Goal: Task Accomplishment & Management: Complete application form

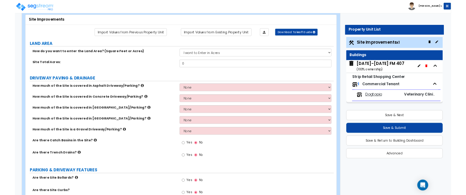
scroll to position [30, 0]
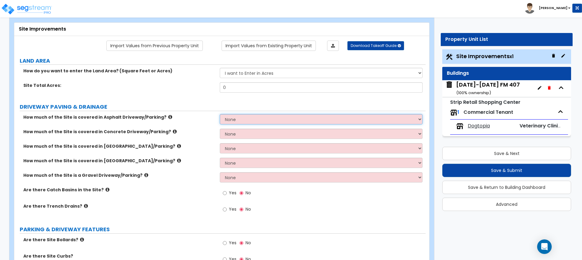
click at [304, 124] on select "None I want to Enter an Approximate Percentage I want to Enter the Square Foota…" at bounding box center [321, 119] width 203 height 10
click at [220, 114] on select "None I want to Enter an Approximate Percentage I want to Enter the Square Foota…" at bounding box center [321, 119] width 203 height 10
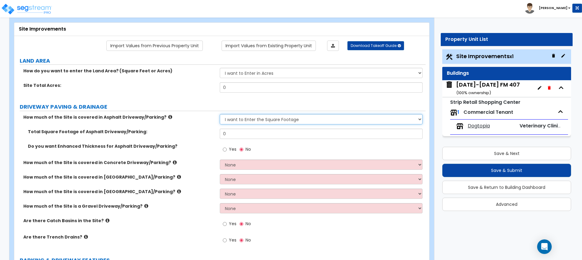
click at [384, 120] on select "None I want to Enter an Approximate Percentage I want to Enter the Square Foota…" at bounding box center [321, 119] width 203 height 10
select select "0"
click at [220, 114] on select "None I want to Enter an Approximate Percentage I want to Enter the Square Foota…" at bounding box center [321, 119] width 203 height 10
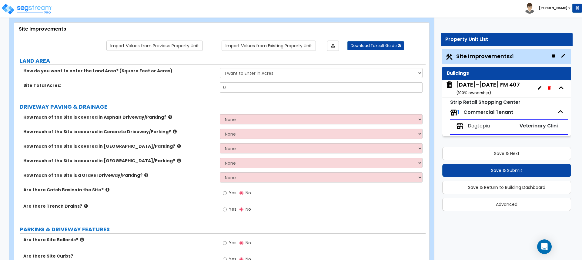
click at [250, 71] on select "I want to Enter in [GEOGRAPHIC_DATA] I want to Enter in Square Feet" at bounding box center [321, 73] width 203 height 10
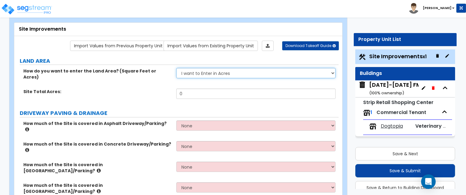
click at [224, 69] on select "I want to Enter in [GEOGRAPHIC_DATA] I want to Enter in Square Feet" at bounding box center [255, 73] width 159 height 10
select select "2"
click at [176, 68] on select "I want to Enter in [GEOGRAPHIC_DATA] I want to Enter in Square Feet" at bounding box center [255, 73] width 159 height 10
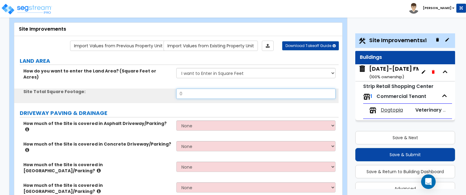
click at [213, 89] on input "0" at bounding box center [255, 94] width 159 height 10
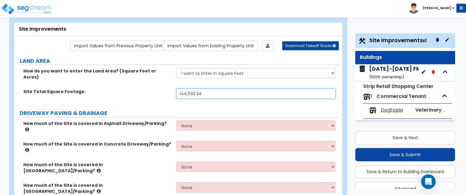
type input "144,593.34"
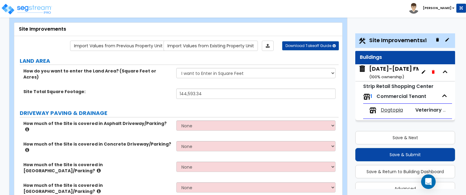
click at [215, 109] on label "DRIVEWAY PAVING & DRAINAGE" at bounding box center [179, 113] width 319 height 8
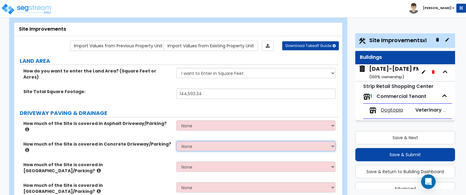
click at [240, 141] on select "None I want to Enter an Approximate Percentage I want to Enter the Square Foota…" at bounding box center [255, 146] width 159 height 10
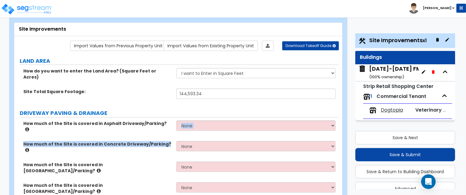
click at [163, 129] on div "How much of the Site is covered in Asphalt Driveway/Parking? None I want to Ent…" at bounding box center [176, 185] width 315 height 130
click at [29, 148] on icon at bounding box center [27, 150] width 4 height 5
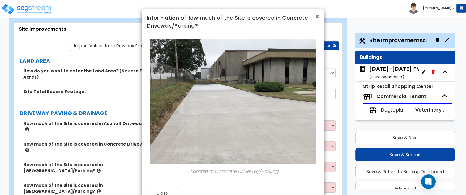
click at [318, 17] on span "×" at bounding box center [317, 16] width 4 height 9
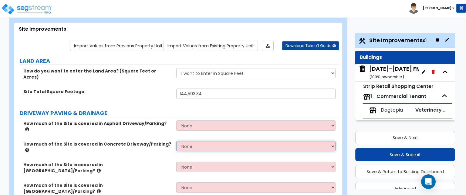
click at [195, 141] on select "None I want to Enter an Approximate Percentage I want to Enter the Square Foota…" at bounding box center [255, 146] width 159 height 10
select select "2"
click at [176, 141] on select "None I want to Enter an Approximate Percentage I want to Enter the Square Foota…" at bounding box center [255, 146] width 159 height 10
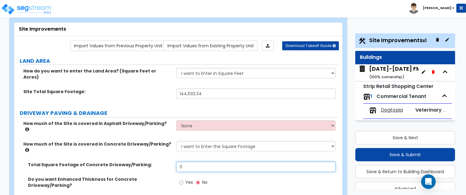
click at [191, 162] on input "0" at bounding box center [255, 167] width 159 height 10
drag, startPoint x: 185, startPoint y: 148, endPoint x: 175, endPoint y: 149, distance: 10.5
click at [175, 162] on div "Total Square Footage of Concrete Driveway/Parking: 0" at bounding box center [176, 169] width 324 height 15
type input "72,155"
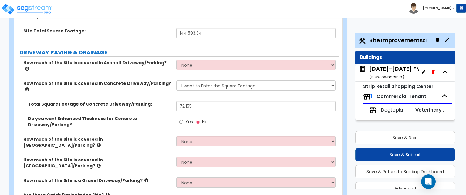
click at [101, 143] on icon at bounding box center [99, 145] width 4 height 5
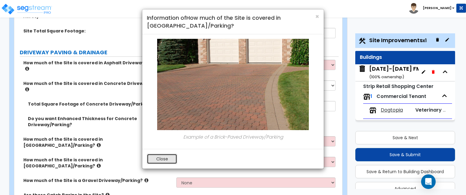
click at [163, 157] on button "Close" at bounding box center [162, 159] width 30 height 10
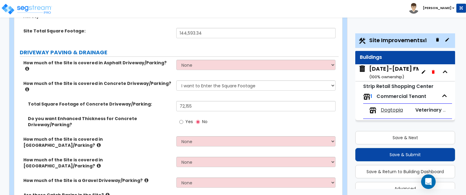
click at [160, 157] on label "How much of the Site is covered in [GEOGRAPHIC_DATA]/Parking?" at bounding box center [97, 163] width 148 height 12
click at [101, 163] on icon at bounding box center [99, 165] width 4 height 5
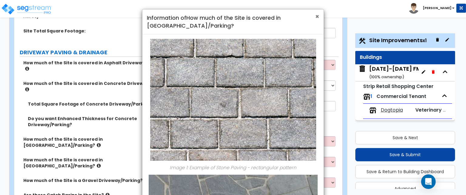
click at [317, 16] on span "×" at bounding box center [317, 16] width 4 height 9
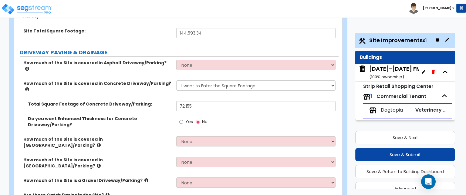
click at [106, 193] on icon at bounding box center [108, 195] width 4 height 5
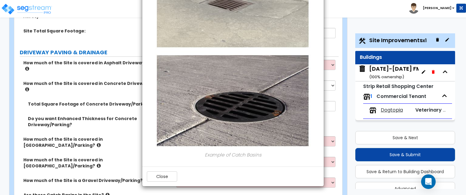
scroll to position [76, 0]
click at [156, 177] on button "Close" at bounding box center [162, 176] width 30 height 10
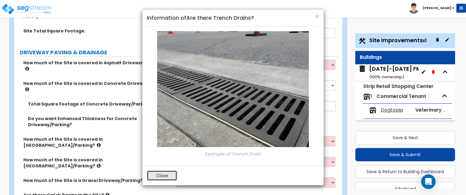
click at [165, 173] on button "Close" at bounding box center [162, 175] width 30 height 10
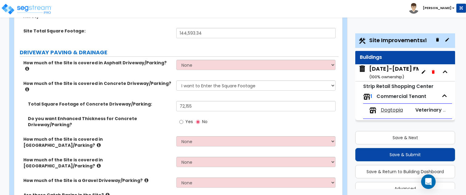
click at [106, 193] on icon at bounding box center [108, 195] width 4 height 5
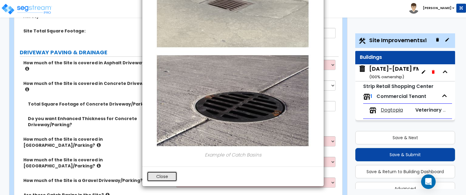
click at [166, 176] on button "Close" at bounding box center [162, 176] width 30 height 10
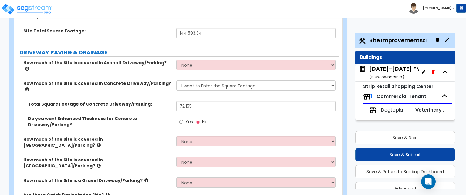
click at [106, 193] on icon at bounding box center [108, 195] width 4 height 5
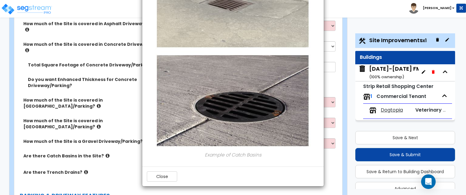
scroll to position [182, 0]
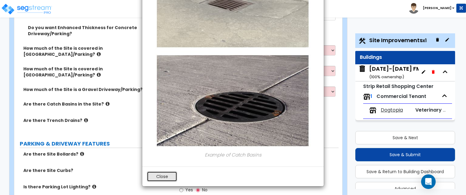
click at [160, 172] on button "Close" at bounding box center [162, 176] width 30 height 10
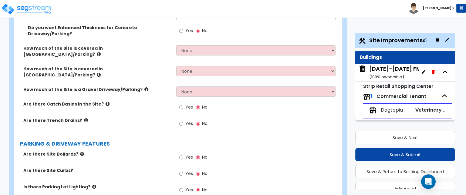
click at [84, 118] on icon at bounding box center [86, 120] width 4 height 5
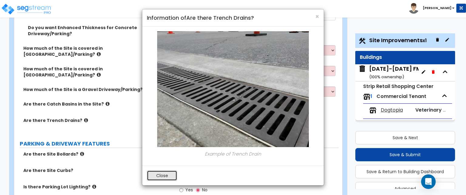
click at [161, 178] on button "Close" at bounding box center [162, 175] width 30 height 10
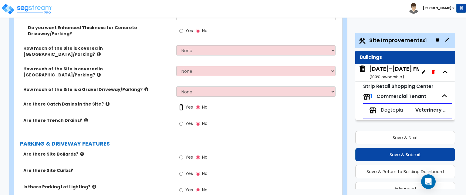
click at [180, 104] on input "Yes" at bounding box center [181, 107] width 4 height 7
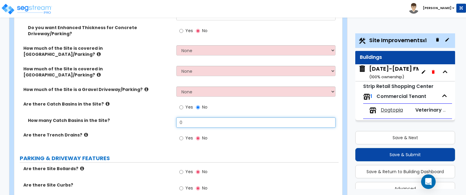
drag, startPoint x: 190, startPoint y: 87, endPoint x: 173, endPoint y: 89, distance: 17.1
click at [173, 117] on div "How many Catch Basins in the Site? 0" at bounding box center [176, 124] width 324 height 15
type input "1"
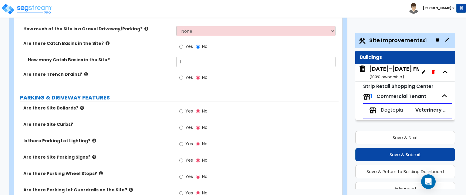
click at [80, 106] on icon at bounding box center [82, 108] width 4 height 5
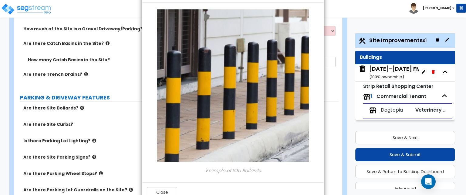
scroll to position [40, 0]
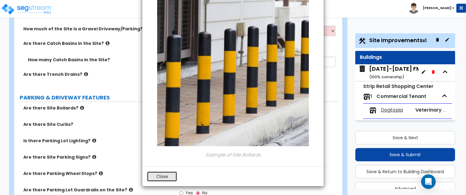
click at [166, 176] on button "Close" at bounding box center [162, 176] width 30 height 10
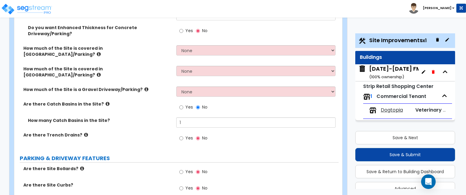
scroll to position [212, 0]
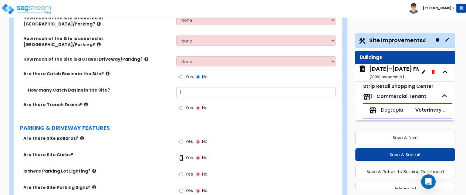
click at [182, 155] on input "Yes" at bounding box center [181, 158] width 4 height 7
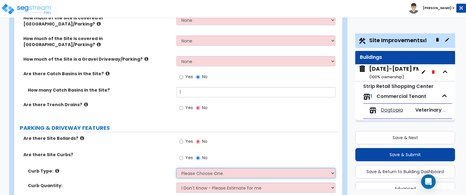
click at [223, 168] on select "Please Choose One Curb (Only) Curb & Gutter Asphalt Berm" at bounding box center [255, 173] width 159 height 10
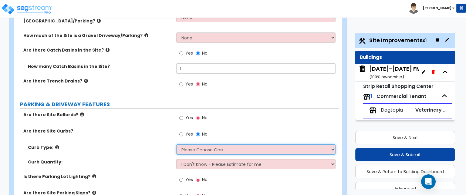
scroll to position [243, 0]
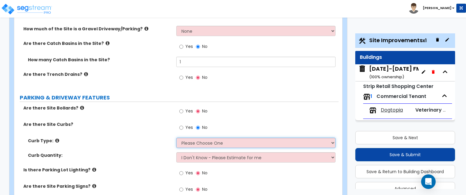
click at [232, 138] on select "Please Choose One Curb (Only) Curb & Gutter Asphalt Berm" at bounding box center [255, 143] width 159 height 10
click at [227, 138] on select "Please Choose One Curb (Only) Curb & Gutter Asphalt Berm" at bounding box center [255, 143] width 159 height 10
select select "2"
click at [176, 138] on select "Please Choose One Curb (Only) Curb & Gutter Asphalt Berm" at bounding box center [255, 143] width 159 height 10
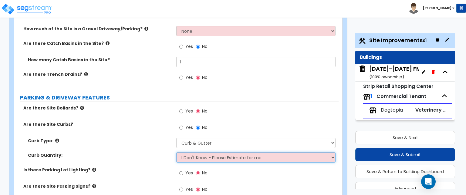
click at [228, 152] on select "I Don't Know - Please Estimate for me I want to Enter the Linear Footage" at bounding box center [255, 157] width 159 height 10
select select "1"
click at [176, 152] on select "I Don't Know - Please Estimate for me I want to Enter the Linear Footage" at bounding box center [255, 157] width 159 height 10
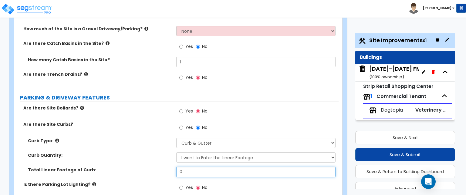
drag, startPoint x: 193, startPoint y: 138, endPoint x: 174, endPoint y: 140, distance: 18.9
click at [174, 167] on div "Total Linear Footage of Curb: 0" at bounding box center [176, 174] width 324 height 15
type input "2,011.40"
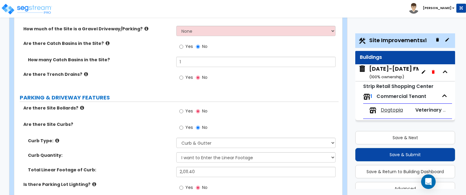
click at [155, 167] on div "Total Linear Footage of Curb: 2,011.40" at bounding box center [176, 174] width 324 height 15
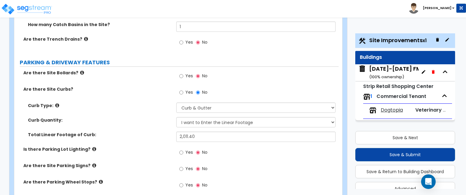
scroll to position [303, 0]
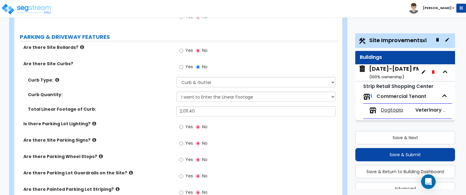
click at [92, 121] on icon at bounding box center [94, 123] width 4 height 5
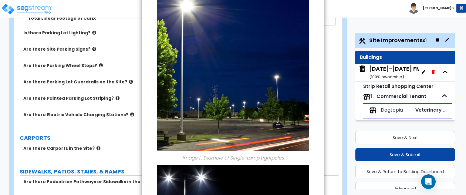
scroll to position [0, 0]
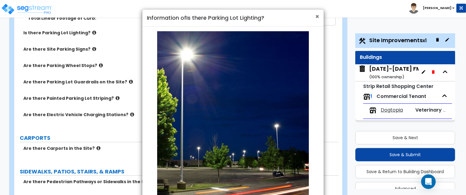
click at [317, 17] on span "×" at bounding box center [317, 16] width 4 height 9
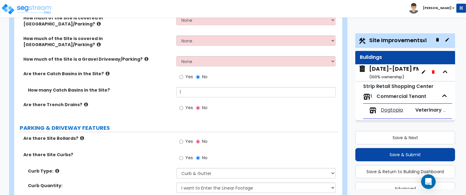
scroll to position [273, 0]
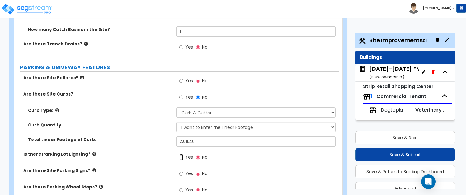
click at [181, 154] on input "Yes" at bounding box center [181, 157] width 4 height 7
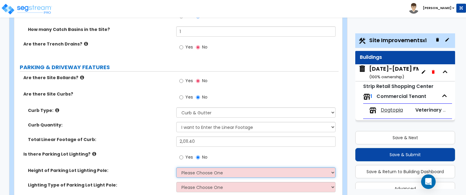
click at [210, 167] on select "Please Choose One 20' high 30' high 40' high" at bounding box center [255, 172] width 159 height 10
click at [223, 167] on select "Please Choose One 20' high 30' high 40' high" at bounding box center [255, 172] width 159 height 10
select select "2"
click at [176, 167] on select "Please Choose One 20' high 30' high 40' high" at bounding box center [255, 172] width 159 height 10
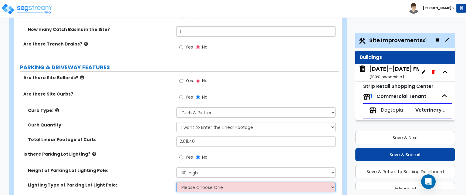
click at [202, 182] on select "Please Choose One LED Metal Halide High Pressure Sodium Please Choose for me" at bounding box center [255, 187] width 159 height 10
select select "1"
click at [176, 182] on select "Please Choose One LED Metal Halide High Pressure Sodium Please Choose for me" at bounding box center [255, 187] width 159 height 10
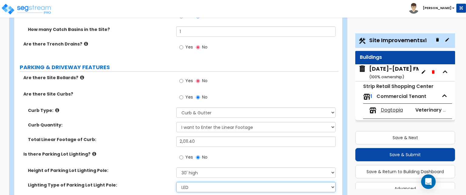
scroll to position [334, 0]
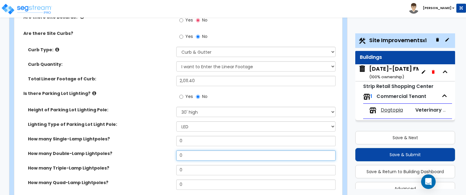
drag, startPoint x: 190, startPoint y: 119, endPoint x: 166, endPoint y: 127, distance: 26.3
click at [166, 150] on div "How many Double-Lamp Lightpoles? 0" at bounding box center [176, 157] width 324 height 15
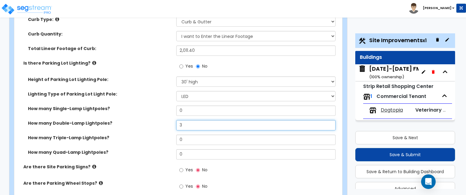
scroll to position [394, 0]
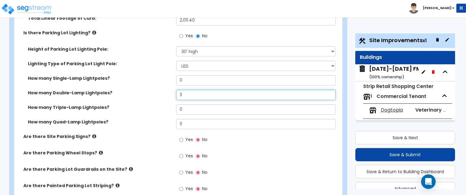
type input "3"
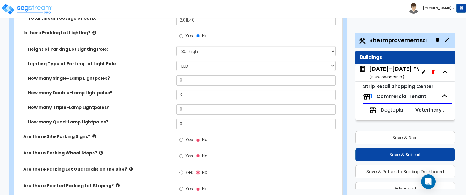
click at [92, 134] on icon at bounding box center [94, 136] width 4 height 5
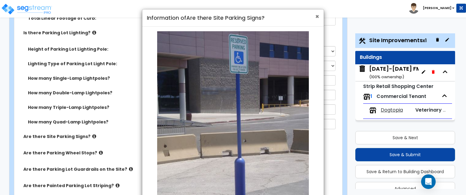
click at [316, 18] on span "×" at bounding box center [317, 16] width 4 height 9
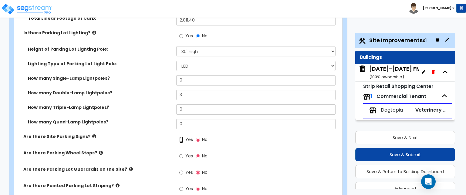
click at [182, 136] on input "Yes" at bounding box center [181, 139] width 4 height 7
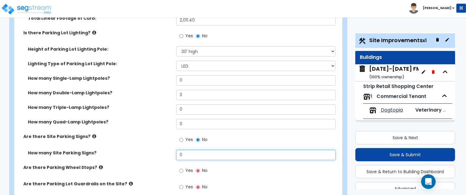
drag, startPoint x: 183, startPoint y: 119, endPoint x: 174, endPoint y: 121, distance: 10.1
click at [174, 150] on div "How many Site Parking Signs? 0" at bounding box center [176, 157] width 324 height 15
type input "4"
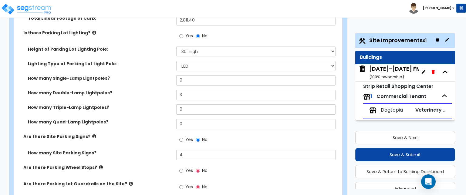
click at [99, 165] on icon at bounding box center [101, 167] width 4 height 5
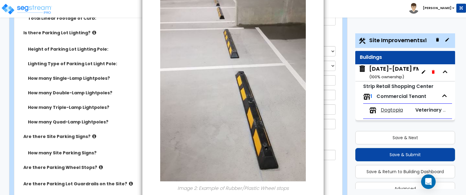
scroll to position [182, 0]
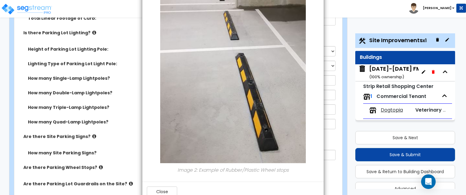
click at [123, 125] on div "× Information of Are there Parking Wheel Stops? Image 1: Example of Concrete Wh…" at bounding box center [233, 97] width 466 height 195
click at [159, 190] on button "Close" at bounding box center [162, 191] width 30 height 10
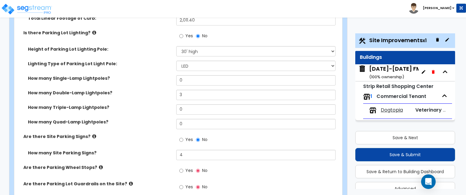
click at [99, 165] on icon at bounding box center [101, 167] width 4 height 5
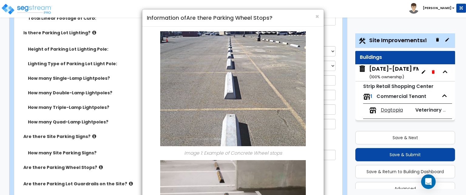
click at [320, 14] on div "× Information of Are there Parking Wheel Stops?" at bounding box center [232, 17] width 181 height 17
click at [319, 17] on span "×" at bounding box center [317, 16] width 4 height 9
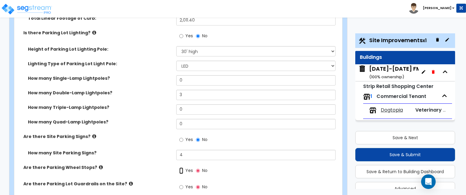
click at [182, 167] on input "Yes" at bounding box center [181, 170] width 4 height 7
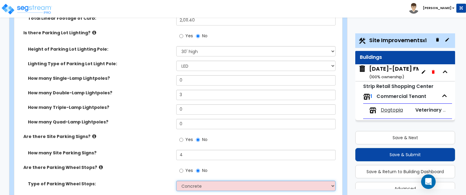
click at [204, 181] on select "Concrete Rubber/Plastic" at bounding box center [255, 186] width 159 height 10
click at [176, 181] on select "Concrete Rubber/Plastic" at bounding box center [255, 186] width 159 height 10
select select "1"
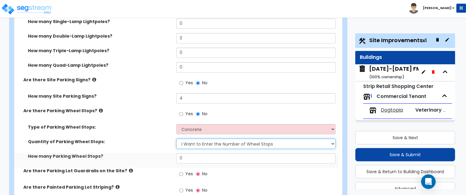
scroll to position [455, 0]
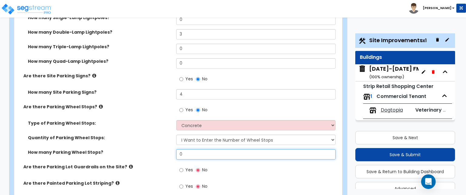
drag, startPoint x: 189, startPoint y: 122, endPoint x: 173, endPoint y: 122, distance: 16.4
click at [173, 149] on div "How many Parking Wheel Stops? 0" at bounding box center [176, 156] width 324 height 15
type input "7"
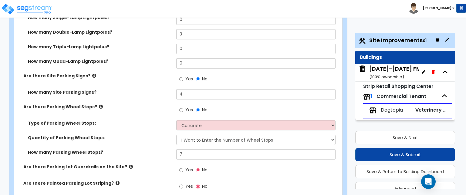
click at [249, 180] on div "Yes No" at bounding box center [257, 188] width 162 height 16
click at [129, 164] on icon at bounding box center [131, 166] width 4 height 5
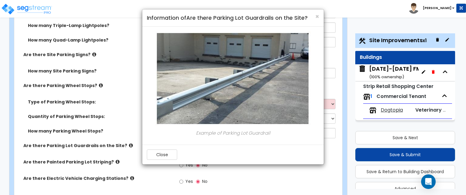
scroll to position [485, 0]
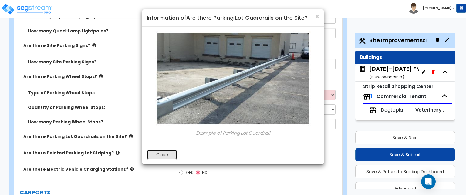
click at [160, 151] on button "Close" at bounding box center [162, 154] width 30 height 10
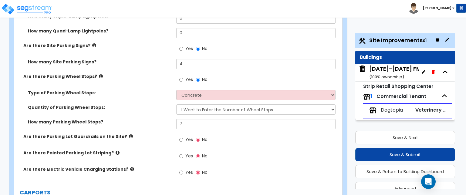
click at [116, 150] on icon at bounding box center [118, 152] width 4 height 5
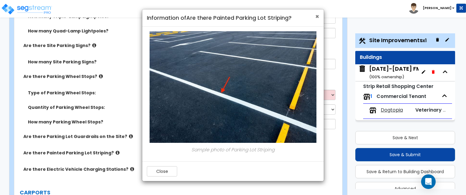
click at [317, 14] on span "×" at bounding box center [317, 16] width 4 height 9
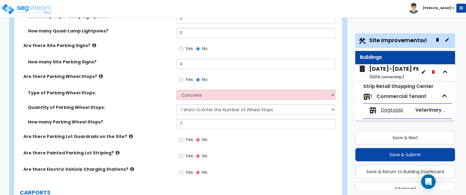
click at [116, 150] on icon at bounding box center [118, 152] width 4 height 5
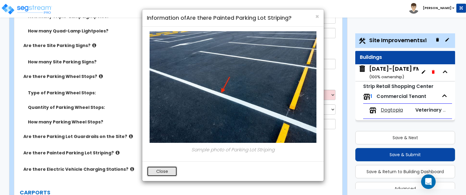
click at [166, 172] on button "Close" at bounding box center [162, 171] width 30 height 10
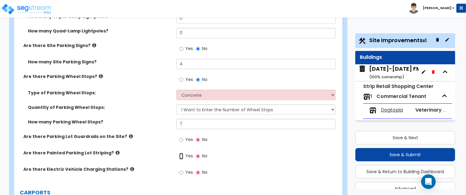
click at [182, 153] on input "Yes" at bounding box center [181, 156] width 4 height 7
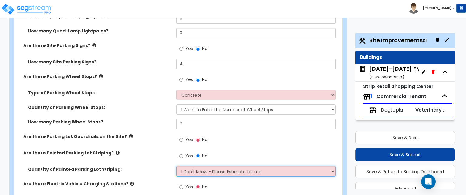
click at [195, 166] on select "I Don't Know - Please Estimate for me I Want to Enter the Number of Parking Spa…" at bounding box center [255, 171] width 159 height 10
select select "1"
click at [176, 166] on select "I Don't Know - Please Estimate for me I Want to Enter the Number of Parking Spa…" at bounding box center [255, 171] width 159 height 10
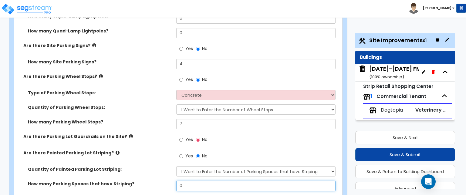
drag, startPoint x: 189, startPoint y: 153, endPoint x: 170, endPoint y: 156, distance: 19.2
click at [170, 181] on div "How many Parking Spaces that have Striping? 0" at bounding box center [176, 188] width 324 height 15
type input "171"
click at [258, 150] on div "Yes No" at bounding box center [257, 158] width 162 height 16
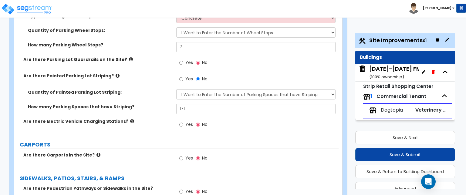
scroll to position [546, 0]
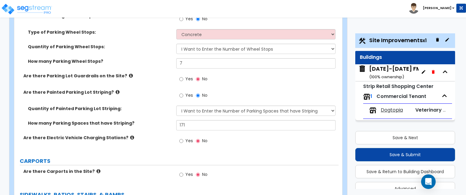
click at [130, 135] on icon at bounding box center [132, 137] width 4 height 5
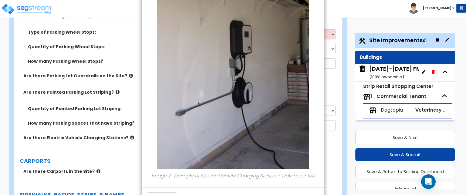
scroll to position [266, 0]
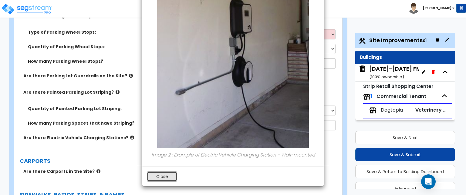
click at [161, 176] on button "Close" at bounding box center [162, 176] width 30 height 10
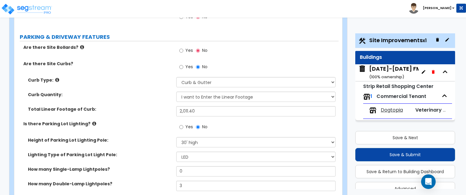
scroll to position [273, 0]
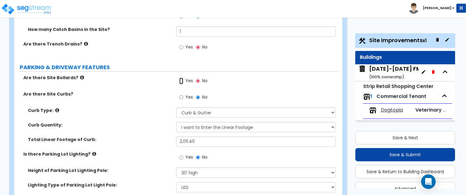
click at [181, 78] on input "Yes" at bounding box center [181, 81] width 4 height 7
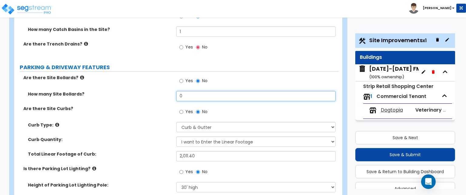
drag, startPoint x: 183, startPoint y: 59, endPoint x: 161, endPoint y: 64, distance: 22.4
click at [161, 91] on div "How many Site Bollards? 0" at bounding box center [176, 98] width 324 height 15
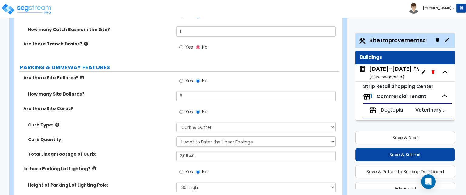
click at [281, 75] on div "Yes No" at bounding box center [257, 83] width 162 height 16
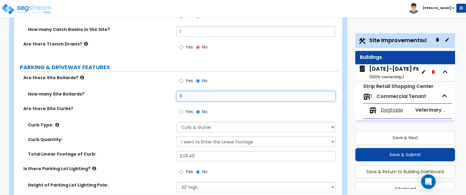
drag, startPoint x: 193, startPoint y: 60, endPoint x: 168, endPoint y: 65, distance: 25.0
click at [168, 91] on div "How many Site Bollards? 8" at bounding box center [176, 98] width 324 height 15
type input "15"
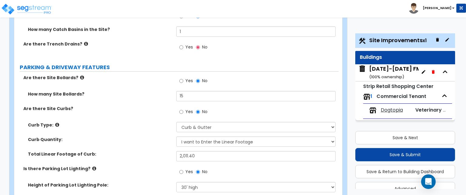
click at [156, 136] on div "Curb Quantity: I Don't Know - Please Estimate for me I want to Enter the Linear…" at bounding box center [176, 143] width 324 height 15
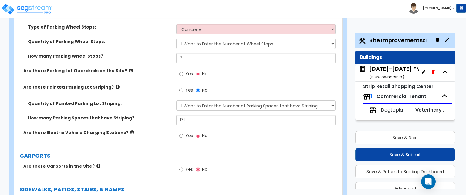
scroll to position [576, 0]
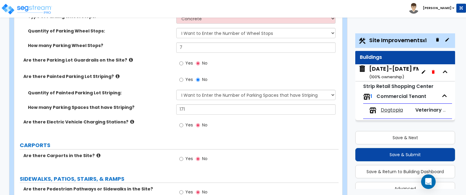
click at [96, 153] on icon at bounding box center [98, 155] width 4 height 5
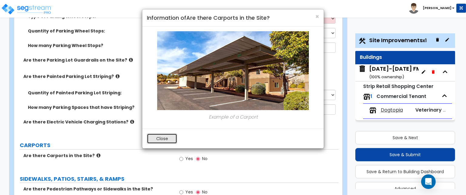
click at [156, 137] on button "Close" at bounding box center [162, 138] width 30 height 10
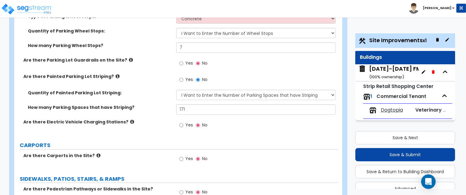
scroll to position [637, 0]
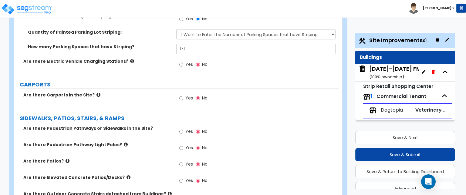
click at [124, 142] on icon at bounding box center [126, 144] width 4 height 5
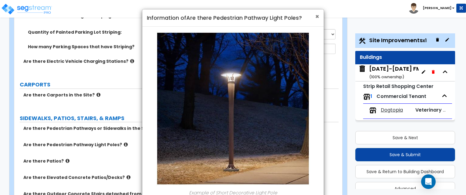
click at [317, 19] on span "×" at bounding box center [317, 16] width 4 height 9
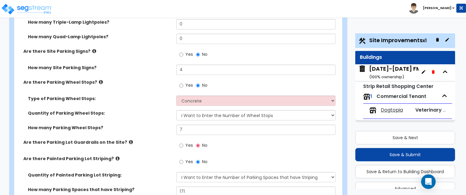
scroll to position [485, 0]
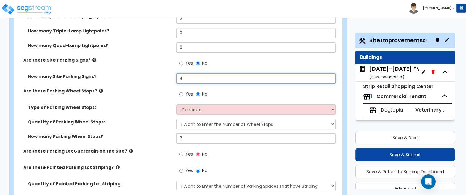
drag, startPoint x: 186, startPoint y: 46, endPoint x: 175, endPoint y: 47, distance: 11.0
click at [175, 73] on div "How many Site Parking Signs? 4" at bounding box center [176, 80] width 324 height 15
type input "5"
click at [269, 57] on div "Yes No" at bounding box center [257, 65] width 162 height 16
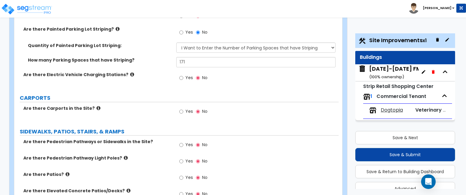
scroll to position [637, 0]
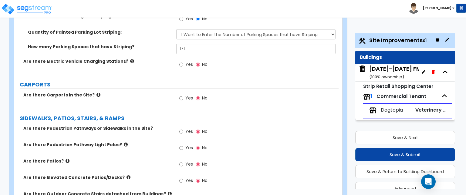
click at [124, 142] on icon at bounding box center [126, 144] width 4 height 5
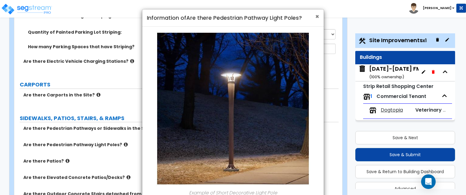
click at [318, 15] on span "×" at bounding box center [317, 16] width 4 height 9
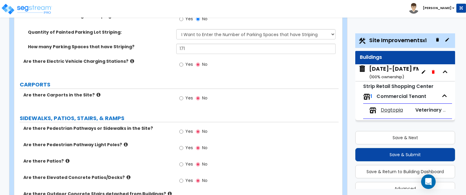
click at [65, 159] on icon at bounding box center [67, 161] width 4 height 5
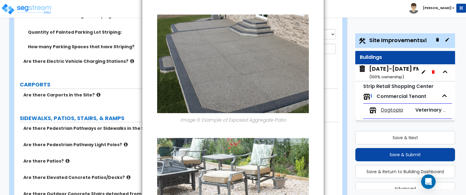
scroll to position [875, 0]
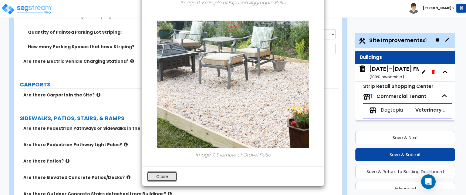
click at [164, 176] on button "Close" at bounding box center [162, 176] width 30 height 10
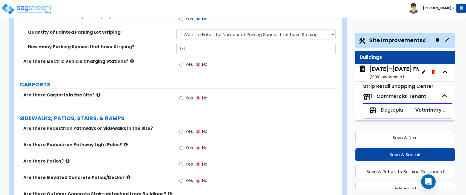
scroll to position [728, 0]
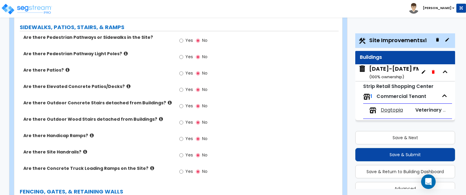
click at [168, 100] on icon at bounding box center [170, 102] width 4 height 5
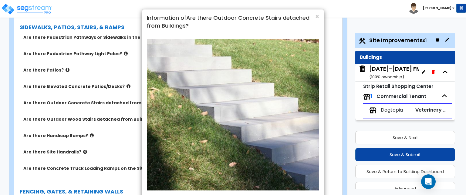
scroll to position [0, 0]
click at [318, 16] on span "×" at bounding box center [317, 16] width 4 height 9
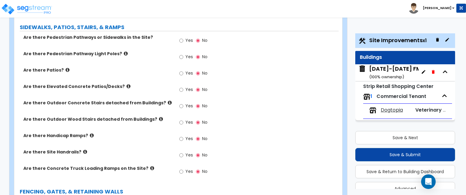
click at [159, 117] on icon at bounding box center [161, 119] width 4 height 5
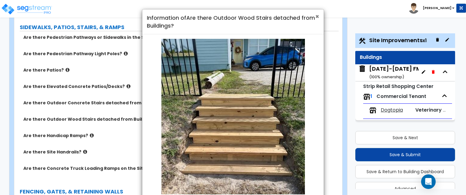
click at [317, 18] on span "×" at bounding box center [317, 16] width 4 height 9
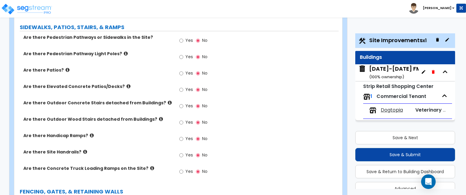
click at [90, 133] on icon at bounding box center [92, 135] width 4 height 5
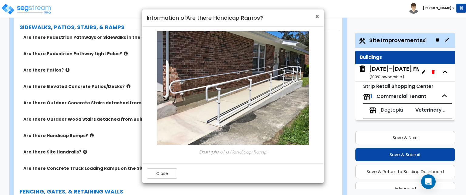
click at [318, 17] on span "×" at bounding box center [317, 16] width 4 height 9
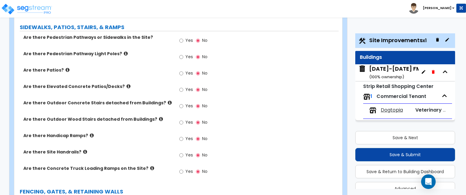
click at [90, 133] on icon at bounding box center [92, 135] width 4 height 5
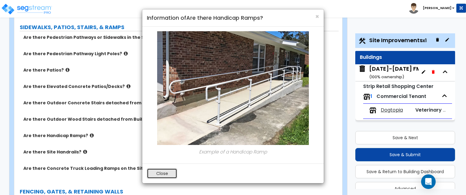
click at [167, 171] on button "Close" at bounding box center [162, 173] width 30 height 10
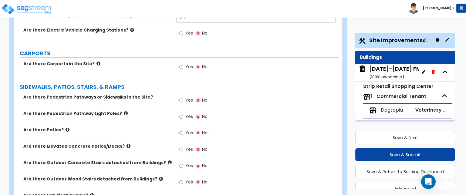
scroll to position [667, 0]
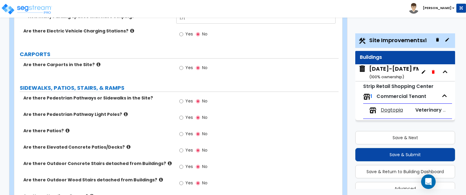
click at [117, 144] on label "Are there Elevated Concrete Patios/Decks?" at bounding box center [97, 147] width 148 height 6
click at [126, 145] on icon at bounding box center [128, 147] width 4 height 5
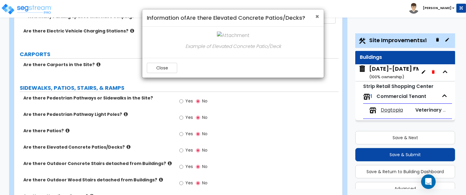
click at [317, 17] on span "×" at bounding box center [317, 16] width 4 height 9
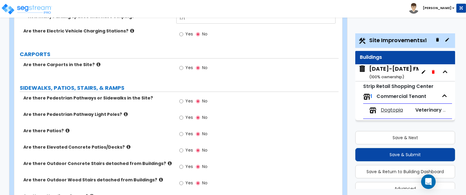
click at [61, 128] on label "Are there Patios?" at bounding box center [97, 131] width 148 height 6
click at [65, 128] on icon at bounding box center [67, 130] width 4 height 5
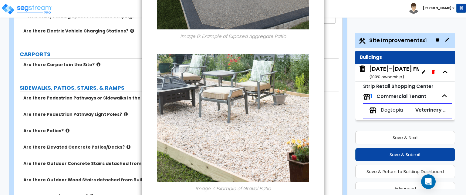
scroll to position [875, 0]
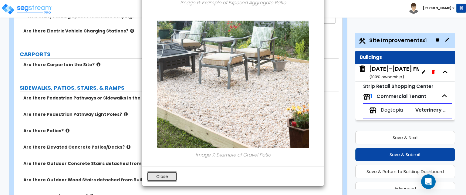
click at [164, 178] on button "Close" at bounding box center [162, 176] width 30 height 10
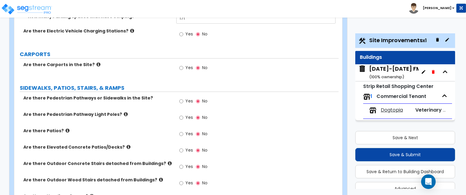
click at [126, 145] on icon at bounding box center [128, 147] width 4 height 5
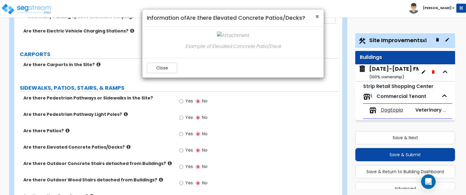
click at [316, 18] on span "×" at bounding box center [317, 16] width 4 height 9
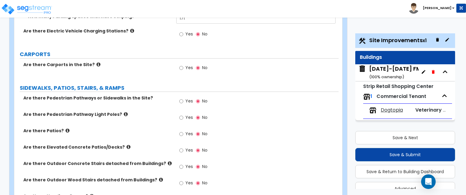
click at [168, 161] on icon at bounding box center [170, 163] width 4 height 5
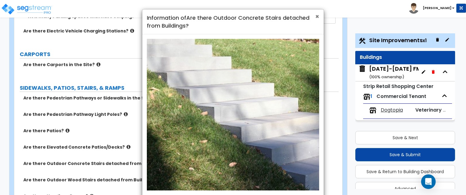
click at [318, 17] on span "×" at bounding box center [317, 16] width 4 height 9
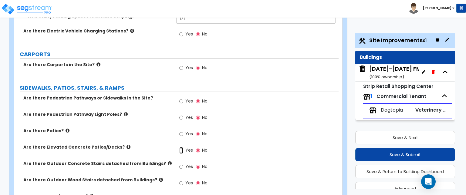
click at [180, 147] on input "Yes" at bounding box center [181, 150] width 4 height 7
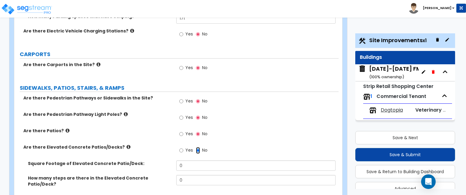
click at [196, 147] on input "No" at bounding box center [198, 150] width 4 height 7
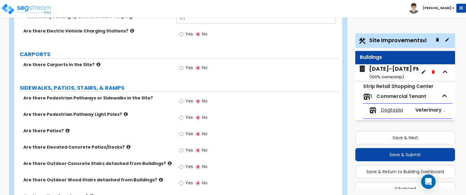
click at [126, 145] on icon at bounding box center [128, 147] width 4 height 5
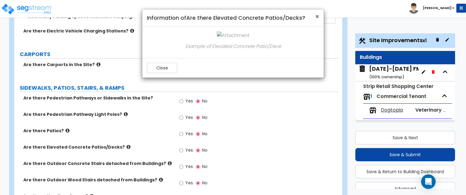
click at [315, 16] on span "×" at bounding box center [317, 16] width 4 height 9
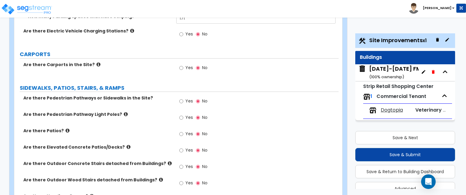
click at [168, 161] on icon at bounding box center [170, 163] width 4 height 5
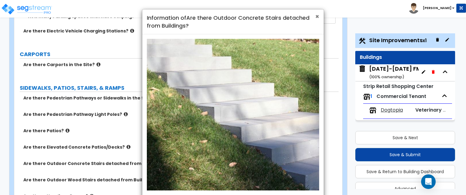
click at [317, 18] on span "×" at bounding box center [317, 16] width 4 height 9
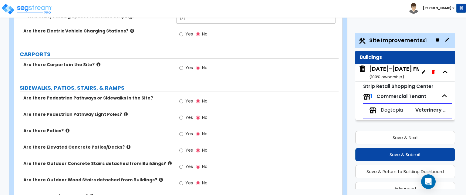
click at [159, 177] on icon at bounding box center [161, 179] width 4 height 5
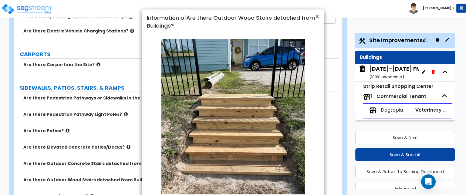
click at [316, 18] on span "×" at bounding box center [317, 16] width 4 height 9
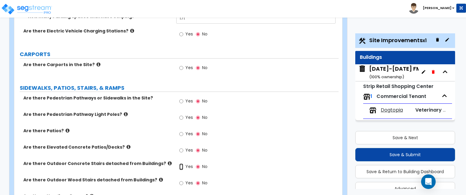
click at [180, 163] on input "Yes" at bounding box center [181, 166] width 4 height 7
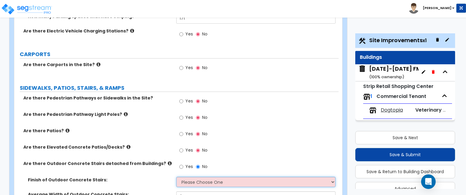
click at [204, 177] on select "Please Choose One Bare Concrete Exposed Aggregate Brick Paved Stone Paved" at bounding box center [255, 182] width 159 height 10
select select "1"
click at [176, 177] on select "Please Choose One Bare Concrete Exposed Aggregate Brick Paved Stone Paved" at bounding box center [255, 182] width 159 height 10
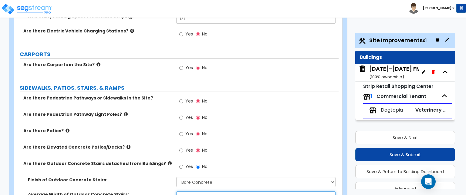
drag, startPoint x: 188, startPoint y: 164, endPoint x: 173, endPoint y: 165, distance: 15.5
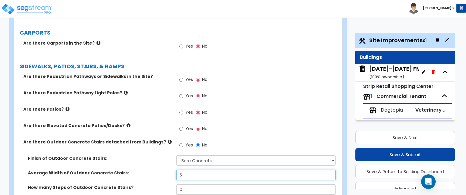
scroll to position [697, 0]
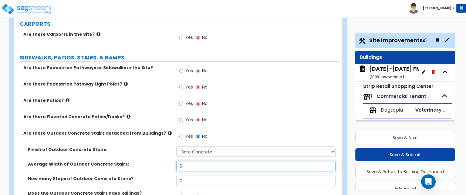
type input "5"
click at [192, 190] on div "Yes No" at bounding box center [193, 197] width 34 height 14
drag, startPoint x: 193, startPoint y: 147, endPoint x: 172, endPoint y: 147, distance: 20.3
click at [172, 176] on div "How many Steps of Outdoor Concrete Stairs? 0" at bounding box center [176, 183] width 324 height 15
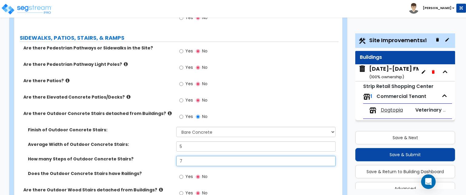
scroll to position [728, 0]
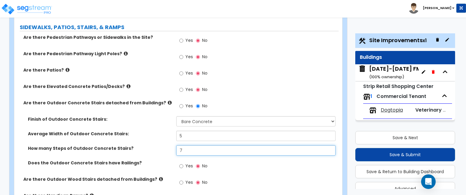
type input "7"
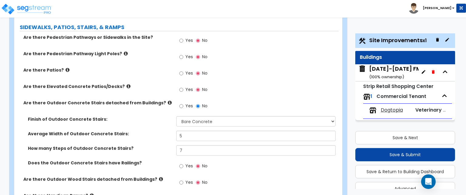
click at [159, 177] on icon at bounding box center [161, 179] width 4 height 5
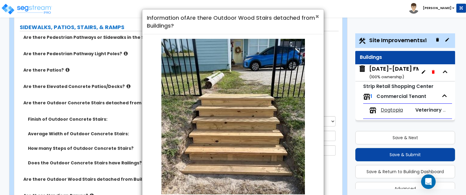
click at [317, 17] on span "×" at bounding box center [317, 16] width 4 height 9
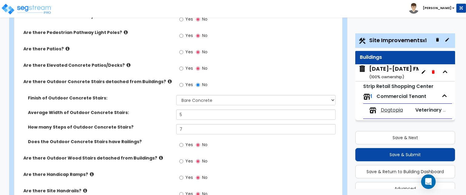
scroll to position [758, 0]
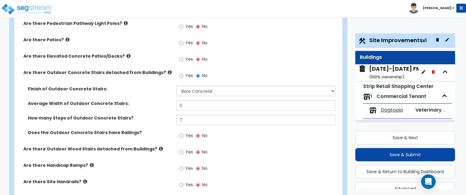
click at [159, 146] on icon at bounding box center [161, 148] width 4 height 5
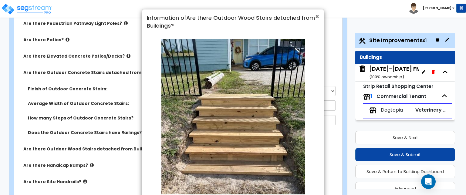
click at [316, 17] on span "×" at bounding box center [317, 16] width 4 height 9
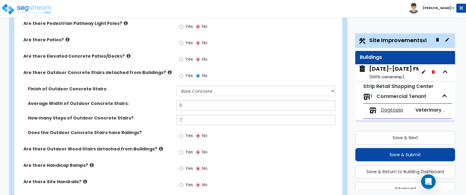
drag, startPoint x: 183, startPoint y: 133, endPoint x: 176, endPoint y: 134, distance: 7.3
click at [179, 164] on label "Yes" at bounding box center [186, 169] width 14 height 10
click at [178, 162] on div "Yes No" at bounding box center [193, 169] width 34 height 14
click at [183, 165] on input "Yes" at bounding box center [181, 168] width 4 height 7
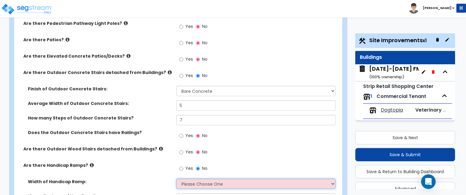
click at [199, 179] on select "Please Choose One 3' width 5' width" at bounding box center [255, 184] width 159 height 10
select select "2"
click at [176, 179] on select "Please Choose One 3' width 5' width" at bounding box center [255, 184] width 159 height 10
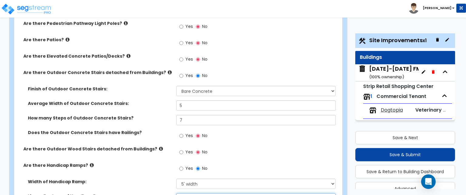
drag, startPoint x: 194, startPoint y: 166, endPoint x: 179, endPoint y: 168, distance: 15.9
click at [179, 193] on input "0" at bounding box center [255, 198] width 159 height 10
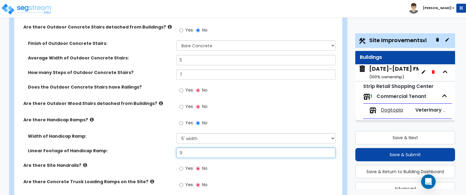
scroll to position [819, 0]
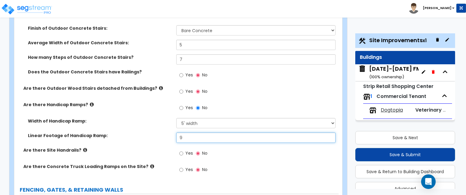
type input "9"
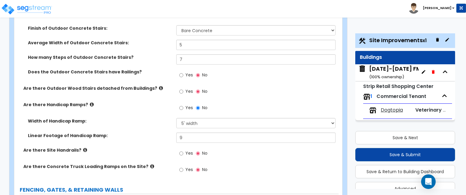
click at [83, 148] on icon at bounding box center [85, 150] width 4 height 5
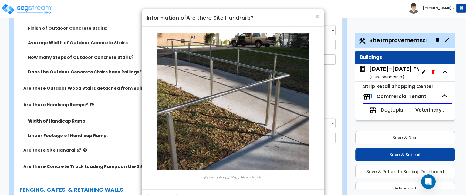
scroll to position [23, 0]
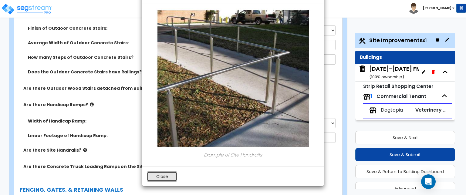
click at [156, 173] on button "Close" at bounding box center [162, 176] width 30 height 10
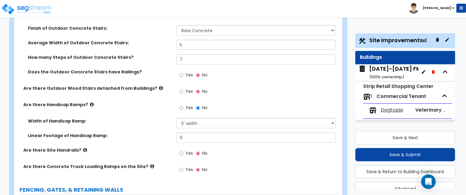
click at [178, 147] on div "Yes No" at bounding box center [193, 154] width 34 height 14
click at [182, 150] on input "Yes" at bounding box center [181, 153] width 4 height 7
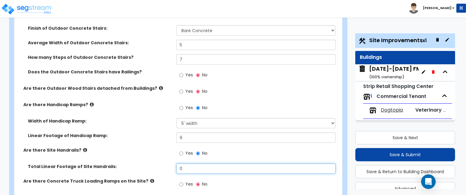
drag, startPoint x: 192, startPoint y: 134, endPoint x: 166, endPoint y: 137, distance: 26.8
click at [166, 163] on div "Total Linear Footage of Site Handrails: 0" at bounding box center [176, 170] width 324 height 15
type input "15"
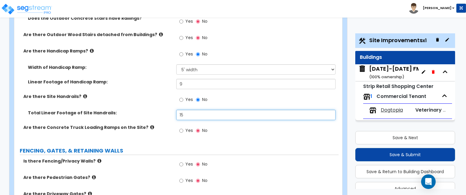
scroll to position [879, 0]
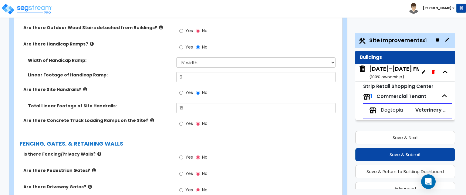
click at [150, 118] on icon at bounding box center [152, 120] width 4 height 5
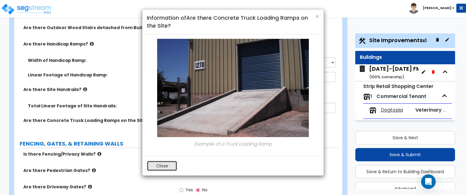
click at [166, 166] on button "Close" at bounding box center [162, 166] width 30 height 10
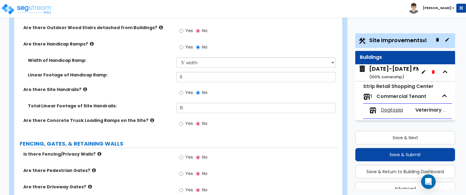
click at [97, 152] on icon at bounding box center [99, 154] width 4 height 5
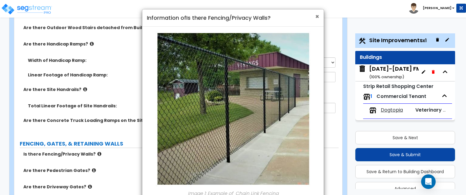
click at [315, 15] on span "×" at bounding box center [317, 16] width 4 height 9
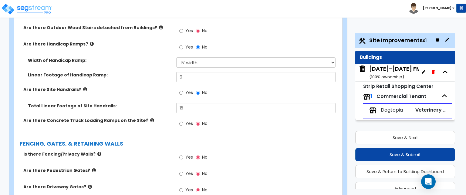
click at [92, 168] on icon at bounding box center [94, 170] width 4 height 5
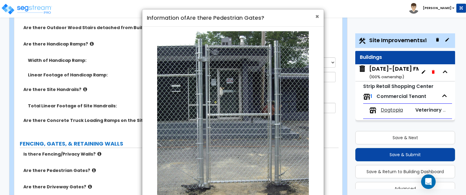
click at [319, 17] on span "×" at bounding box center [317, 16] width 4 height 9
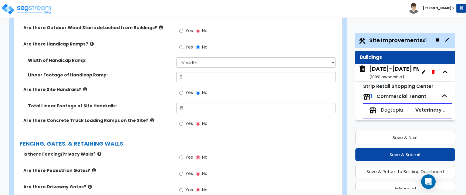
click at [88, 184] on icon at bounding box center [90, 186] width 4 height 5
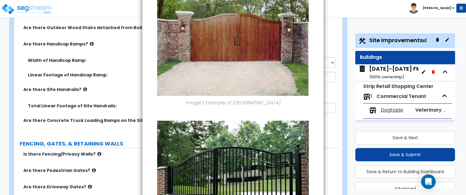
scroll to position [125, 0]
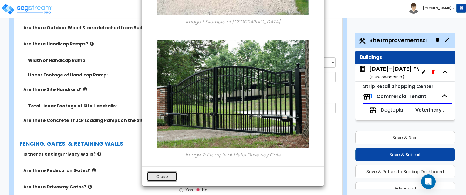
click at [166, 175] on button "Close" at bounding box center [162, 176] width 30 height 10
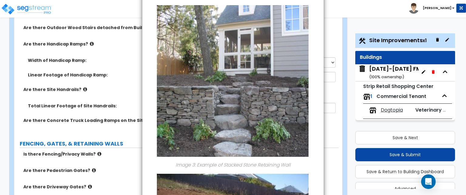
scroll to position [531, 0]
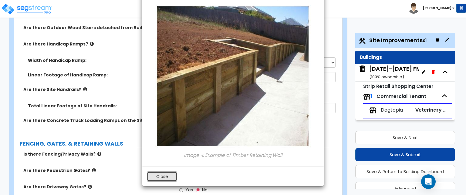
click at [163, 174] on button "Close" at bounding box center [162, 176] width 30 height 10
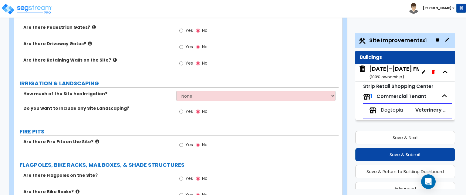
scroll to position [1031, 0]
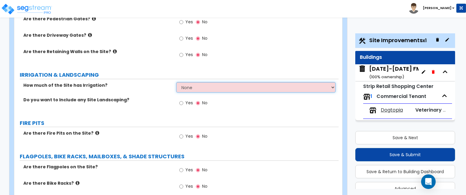
click at [181, 82] on select "None I want to Enter an Approximate Percentage I want to Enter the Square Foota…" at bounding box center [255, 87] width 159 height 10
select select "2"
click at [176, 82] on select "None I want to Enter an Approximate Percentage I want to Enter the Square Foota…" at bounding box center [255, 87] width 159 height 10
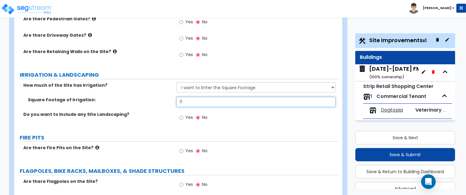
drag, startPoint x: 192, startPoint y: 68, endPoint x: 173, endPoint y: 68, distance: 18.5
click at [173, 97] on div "Square Footage of Irrigation: 0" at bounding box center [176, 104] width 324 height 15
type input "12,048"
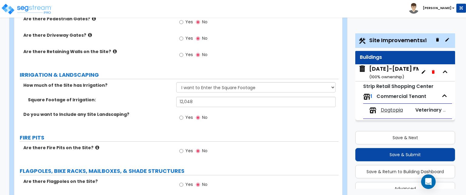
click at [95, 145] on icon at bounding box center [97, 147] width 4 height 5
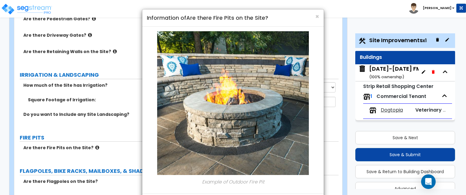
click at [314, 14] on h4 "Information of Are there Fire Pits on the Site?" at bounding box center [233, 18] width 172 height 8
click at [315, 15] on span "×" at bounding box center [317, 16] width 4 height 9
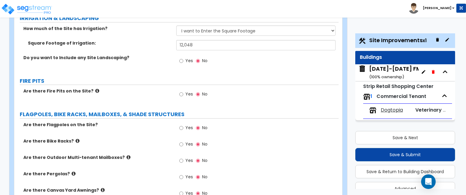
scroll to position [1092, 0]
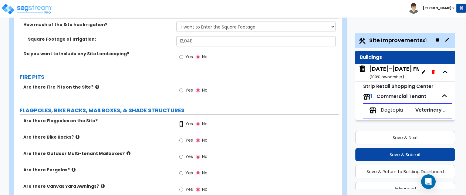
click at [180, 121] on input "Yes" at bounding box center [181, 124] width 4 height 7
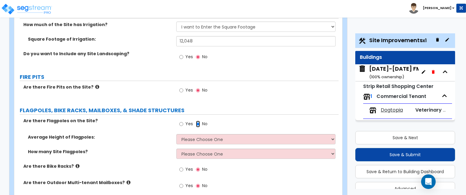
click at [198, 121] on input "No" at bounding box center [198, 124] width 4 height 7
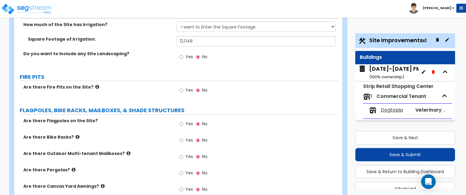
click at [76, 135] on icon at bounding box center [78, 137] width 4 height 5
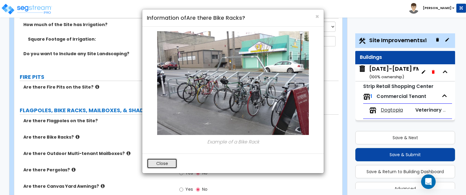
click at [156, 166] on button "Close" at bounding box center [162, 163] width 30 height 10
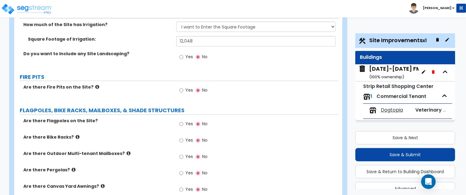
click at [126, 151] on icon at bounding box center [128, 153] width 4 height 5
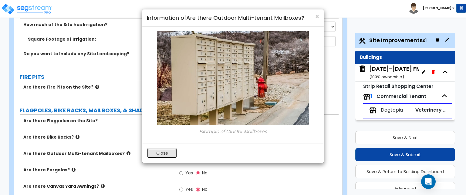
drag, startPoint x: 157, startPoint y: 153, endPoint x: 263, endPoint y: 153, distance: 105.5
click at [157, 153] on button "Close" at bounding box center [162, 153] width 30 height 10
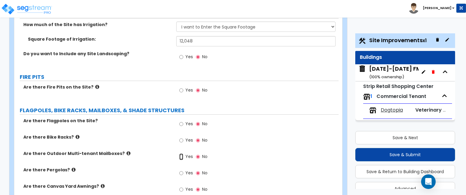
click at [182, 153] on input "Yes" at bounding box center [181, 156] width 4 height 7
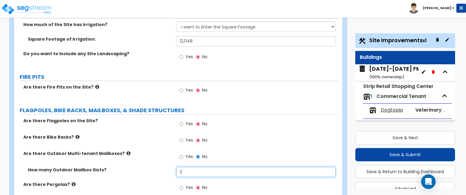
drag, startPoint x: 188, startPoint y: 142, endPoint x: 170, endPoint y: 144, distance: 17.8
click at [170, 167] on div "How many Outdoor Mailbox Slots? 0" at bounding box center [176, 174] width 324 height 15
type input "26"
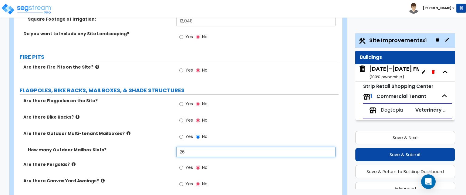
scroll to position [1122, 0]
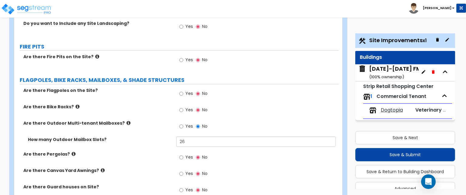
click at [72, 152] on icon at bounding box center [74, 154] width 4 height 5
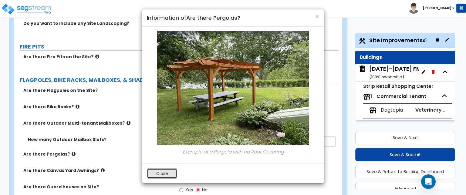
click at [158, 173] on button "Close" at bounding box center [162, 173] width 30 height 10
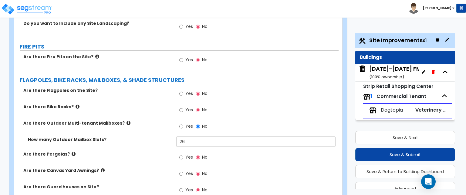
click at [67, 151] on label "Are there Pergolas?" at bounding box center [97, 154] width 148 height 6
click at [101, 168] on icon at bounding box center [103, 170] width 4 height 5
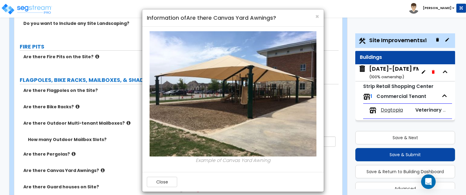
scroll to position [5, 0]
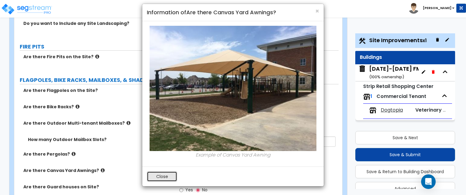
click at [151, 174] on button "Close" at bounding box center [162, 176] width 30 height 10
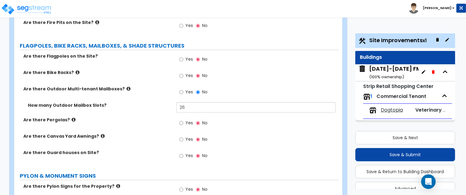
scroll to position [1183, 0]
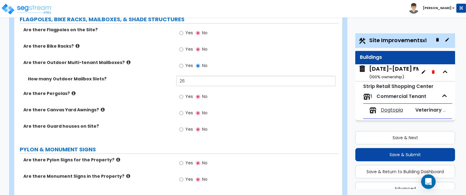
click at [112, 157] on label "Are there Pylon Signs for the Property?" at bounding box center [97, 160] width 148 height 6
click at [116, 157] on icon at bounding box center [118, 159] width 4 height 5
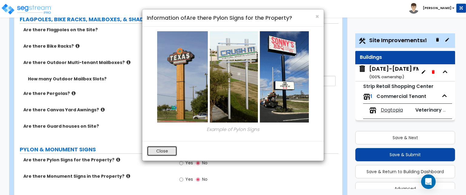
click at [159, 151] on button "Close" at bounding box center [162, 151] width 30 height 10
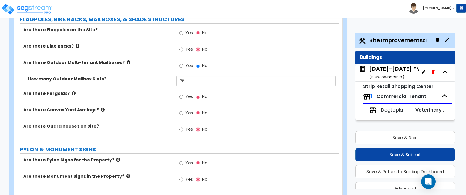
click at [126, 174] on icon at bounding box center [128, 176] width 4 height 5
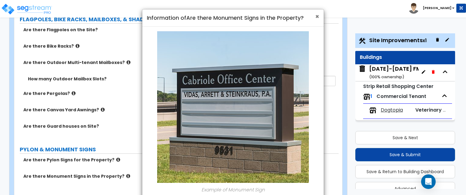
click at [317, 15] on span "×" at bounding box center [317, 16] width 4 height 9
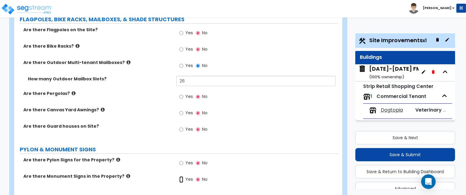
click at [180, 176] on input "Yes" at bounding box center [181, 179] width 4 height 7
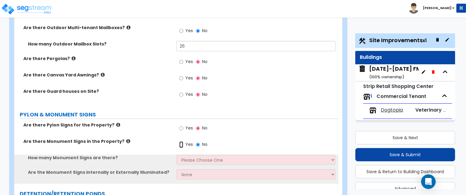
scroll to position [1243, 0]
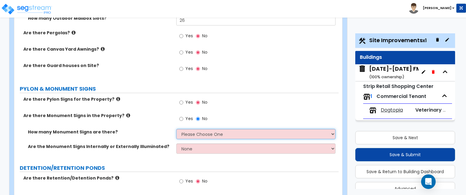
click at [222, 129] on select "Please Choose One 1 2 3" at bounding box center [255, 134] width 159 height 10
select select "1"
click at [176, 129] on select "Please Choose One 1 2 3" at bounding box center [255, 134] width 159 height 10
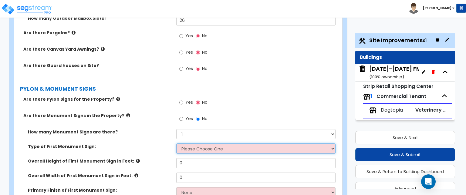
click at [196, 143] on select "Please Choose One Flat Signboard on top of a Base Flat Signboard attached to a …" at bounding box center [255, 148] width 159 height 10
select select "2"
click at [176, 143] on select "Please Choose One Flat Signboard on top of a Base Flat Signboard attached to a …" at bounding box center [255, 148] width 159 height 10
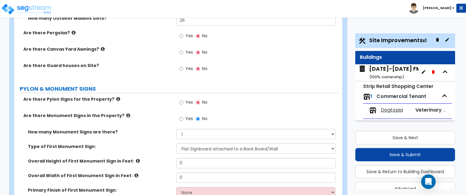
click at [136, 159] on icon at bounding box center [138, 161] width 4 height 5
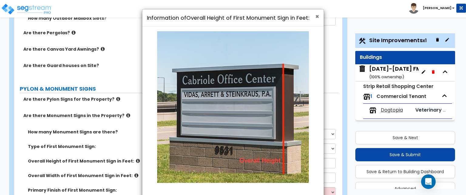
click at [317, 17] on span "×" at bounding box center [317, 16] width 4 height 9
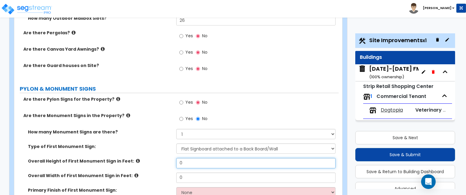
drag, startPoint x: 193, startPoint y: 128, endPoint x: 170, endPoint y: 128, distance: 22.4
click at [170, 158] on div "Overall Height of First Monument Sign in Feet: 0" at bounding box center [176, 165] width 324 height 15
type input "5"
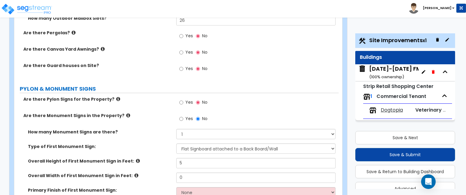
click at [134, 173] on icon at bounding box center [136, 175] width 4 height 5
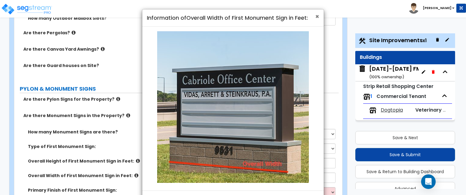
click at [317, 15] on span "×" at bounding box center [317, 16] width 4 height 9
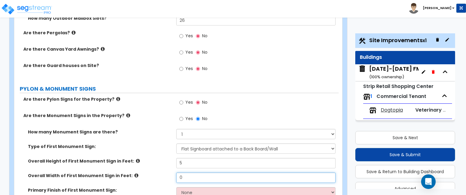
drag, startPoint x: 190, startPoint y: 143, endPoint x: 177, endPoint y: 143, distance: 13.3
click at [177, 173] on input "0" at bounding box center [255, 178] width 159 height 10
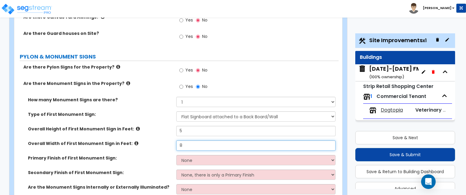
scroll to position [1304, 0]
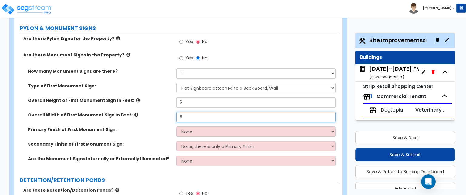
type input "8"
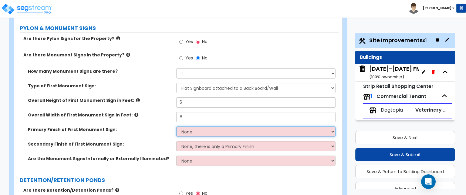
click at [186, 126] on select "None Paint/Stucco Finish Brick Finish Stone Finish Metal Composite Finish Vinyl…" at bounding box center [255, 131] width 159 height 10
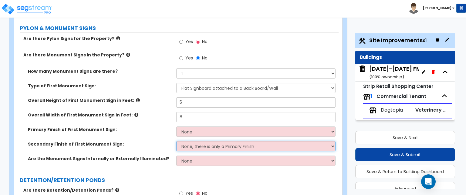
click at [206, 141] on select "None, there is only a Primary Finish Paint/Stucco Finish Brick Finish Stone Fin…" at bounding box center [255, 146] width 159 height 10
click at [210, 141] on select "None, there is only a Primary Finish Paint/Stucco Finish Brick Finish Stone Fin…" at bounding box center [255, 146] width 159 height 10
click at [213, 141] on select "None, there is only a Primary Finish Paint/Stucco Finish Brick Finish Stone Fin…" at bounding box center [255, 146] width 159 height 10
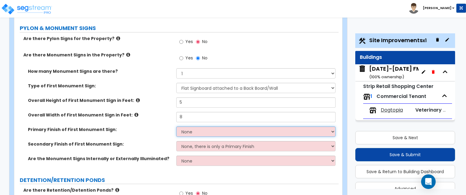
click at [199, 126] on select "None Paint/Stucco Finish Brick Finish Stone Finish Metal Composite Finish Vinyl…" at bounding box center [255, 131] width 159 height 10
select select "5"
click at [176, 126] on select "None Paint/Stucco Finish Brick Finish Stone Finish Metal Composite Finish Vinyl…" at bounding box center [255, 131] width 159 height 10
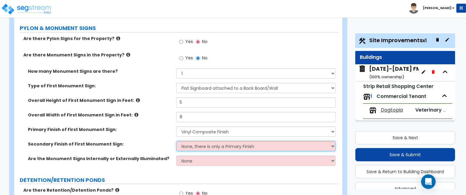
click at [196, 141] on select "None, there is only a Primary Finish Paint/Stucco Finish Brick Finish Stone Fin…" at bounding box center [255, 146] width 159 height 10
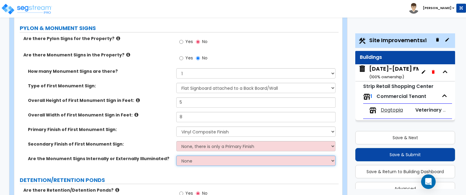
click at [191, 156] on select "None Internally Illuminated Externally Illuminated" at bounding box center [255, 161] width 159 height 10
click at [176, 156] on select "None Internally Illuminated Externally Illuminated" at bounding box center [255, 161] width 159 height 10
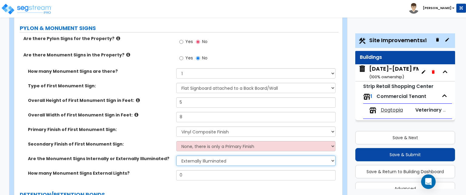
click at [196, 156] on select "None Internally Illuminated Externally Illuminated" at bounding box center [255, 161] width 159 height 10
select select "1"
click at [176, 156] on select "None Internally Illuminated Externally Illuminated" at bounding box center [255, 161] width 159 height 10
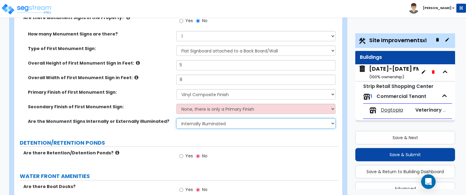
scroll to position [1365, 0]
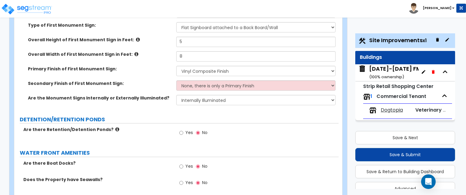
click at [115, 127] on icon at bounding box center [117, 129] width 4 height 5
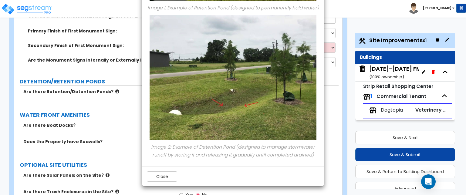
scroll to position [1437, 0]
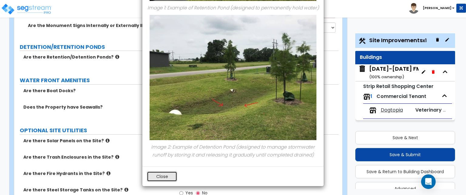
click at [167, 174] on button "Close" at bounding box center [162, 176] width 30 height 10
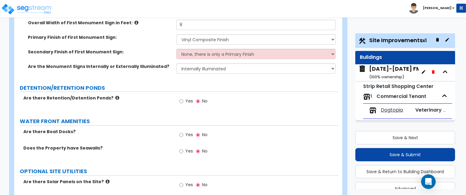
scroll to position [1407, 0]
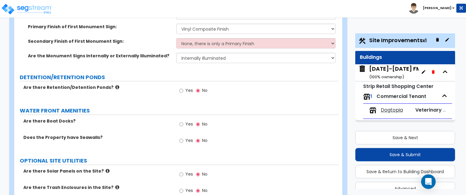
click at [115, 185] on icon at bounding box center [117, 187] width 4 height 5
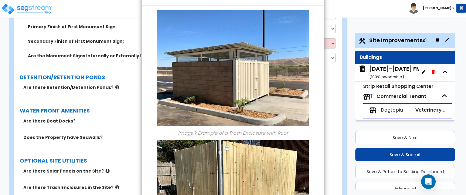
scroll to position [0, 0]
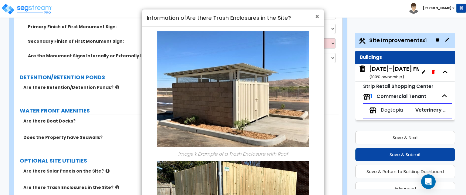
click at [318, 14] on span "×" at bounding box center [317, 16] width 4 height 9
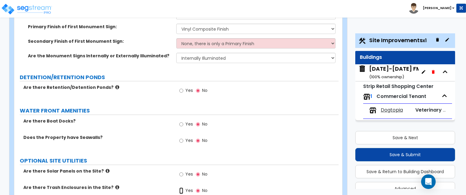
click at [180, 187] on input "Yes" at bounding box center [181, 190] width 4 height 7
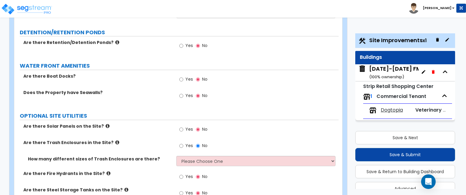
click at [115, 140] on icon at bounding box center [117, 142] width 4 height 5
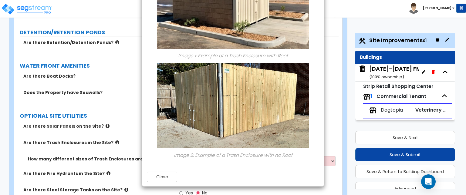
scroll to position [99, 0]
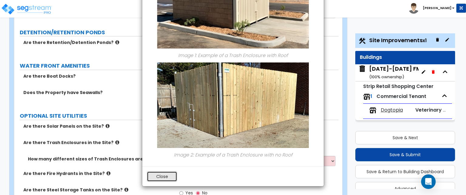
click at [161, 177] on button "Close" at bounding box center [162, 176] width 30 height 10
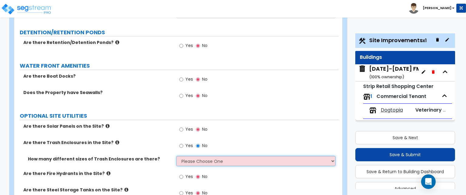
click at [198, 156] on select "Please Choose One 1 2 3" at bounding box center [255, 161] width 159 height 10
select select "2"
click at [176, 156] on select "Please Choose One 1 2 3" at bounding box center [255, 161] width 159 height 10
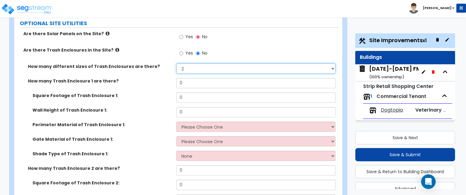
scroll to position [1535, 0]
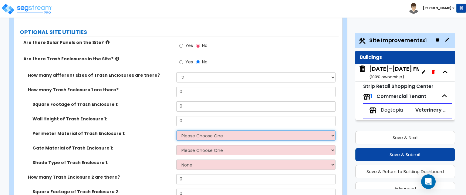
click at [206, 130] on select "Please Choose One Chain Link Wood Metal CMU" at bounding box center [255, 135] width 159 height 10
select select "3"
click at [176, 130] on select "Please Choose One Chain Link Wood Metal CMU" at bounding box center [255, 135] width 159 height 10
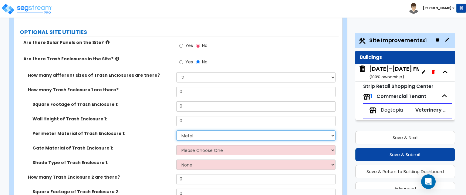
scroll to position [1505, 0]
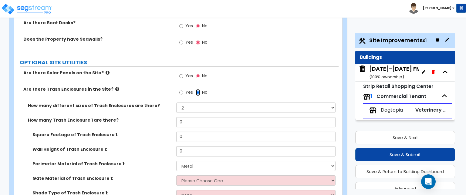
click at [199, 89] on input "No" at bounding box center [198, 92] width 4 height 7
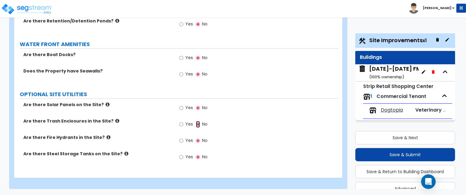
scroll to position [1437, 0]
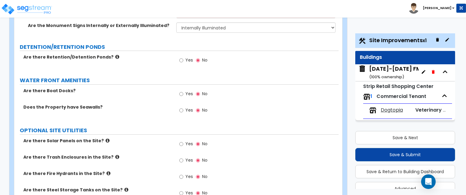
click at [115, 155] on icon at bounding box center [117, 157] width 4 height 5
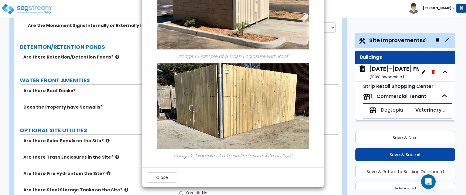
scroll to position [99, 0]
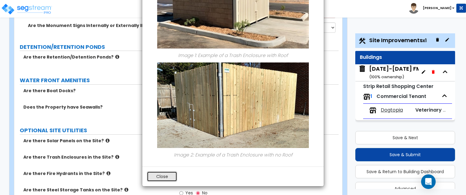
click at [162, 178] on button "Close" at bounding box center [162, 176] width 30 height 10
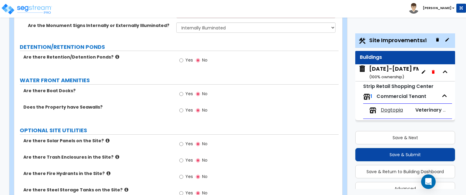
click at [106, 171] on icon at bounding box center [108, 173] width 4 height 5
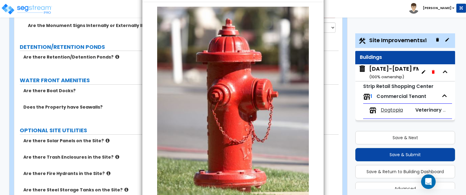
scroll to position [79, 0]
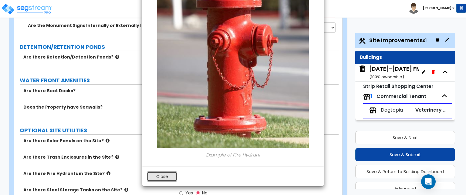
click at [158, 176] on button "Close" at bounding box center [162, 176] width 30 height 10
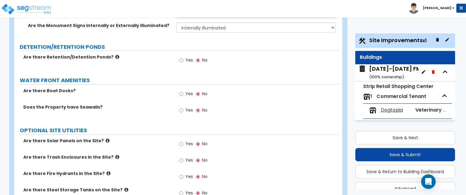
click at [124, 187] on icon at bounding box center [126, 189] width 4 height 5
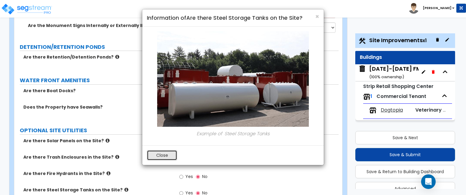
click at [166, 154] on button "Close" at bounding box center [162, 155] width 30 height 10
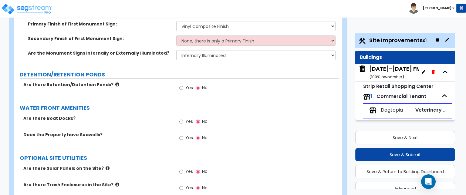
scroll to position [1437, 0]
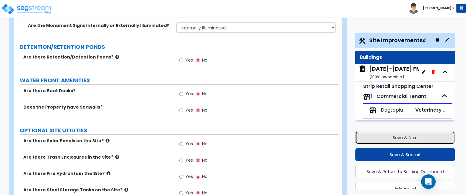
click at [409, 133] on button "Save & Next" at bounding box center [405, 137] width 100 height 13
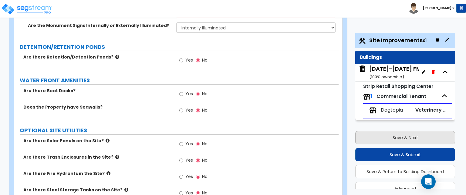
click at [409, 133] on button "Save & Next" at bounding box center [405, 137] width 100 height 13
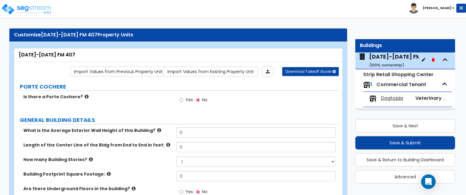
scroll to position [0, 0]
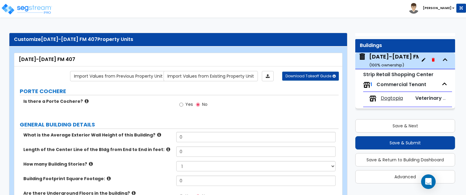
click at [85, 99] on icon at bounding box center [87, 101] width 4 height 5
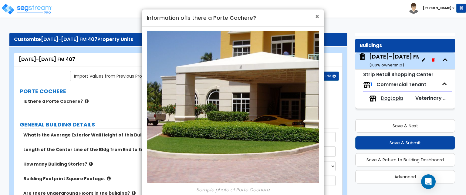
click at [317, 14] on span "×" at bounding box center [317, 16] width 4 height 9
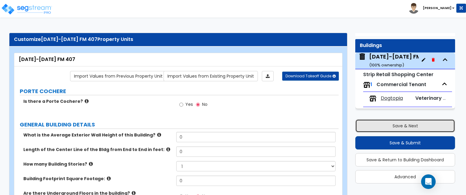
click at [374, 121] on button "Save & Next" at bounding box center [405, 125] width 100 height 13
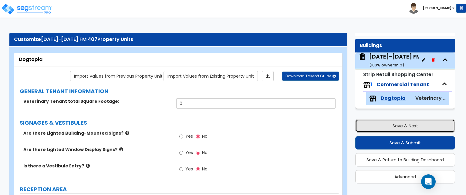
click at [374, 121] on button "Save & Next" at bounding box center [405, 125] width 100 height 13
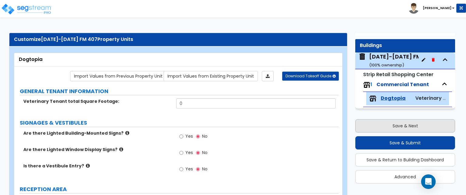
select select "2"
select select "1"
select select "2"
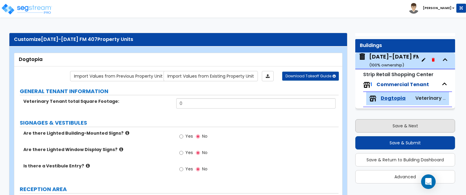
select select "1"
select select "2"
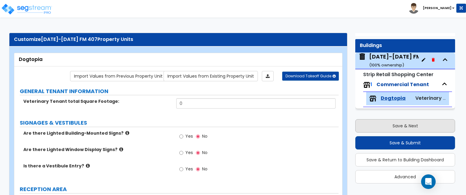
select select "2"
select select "1"
select select "2"
select select "5"
select select "1"
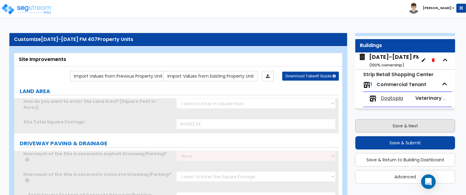
scroll to position [16, 0]
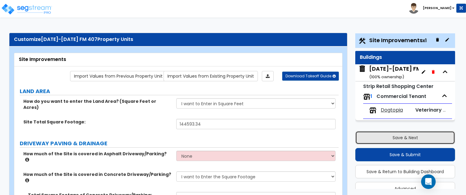
click at [379, 139] on button "Save & Next" at bounding box center [405, 137] width 100 height 13
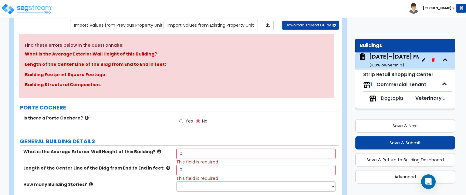
scroll to position [61, 0]
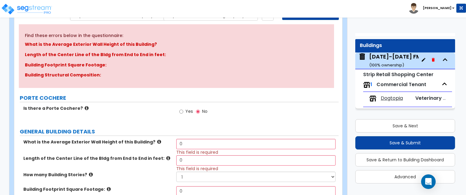
click at [157, 141] on icon at bounding box center [159, 141] width 4 height 5
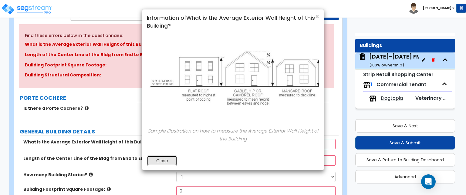
click at [161, 162] on button "Close" at bounding box center [162, 161] width 30 height 10
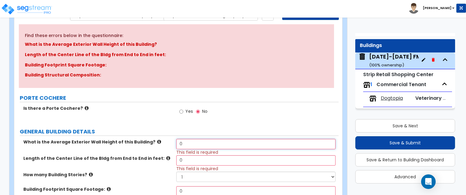
drag, startPoint x: 194, startPoint y: 141, endPoint x: 174, endPoint y: 141, distance: 20.3
click at [174, 141] on div "What is the Average Exterior Wall Height of this Building? 0 This field is requ…" at bounding box center [176, 147] width 324 height 16
type input "15"
click at [166, 156] on icon at bounding box center [168, 158] width 4 height 5
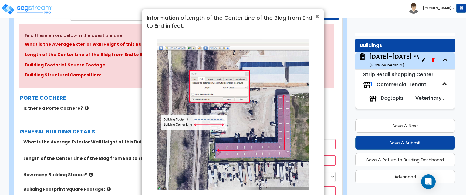
click at [316, 17] on span "×" at bounding box center [317, 16] width 4 height 9
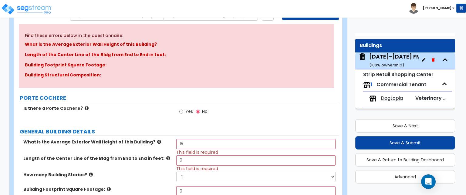
click at [166, 156] on icon at bounding box center [168, 158] width 4 height 5
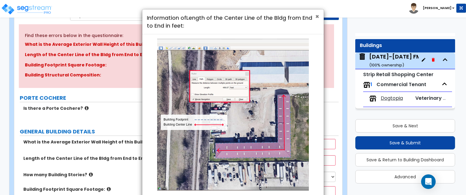
click at [317, 18] on span "×" at bounding box center [317, 16] width 4 height 9
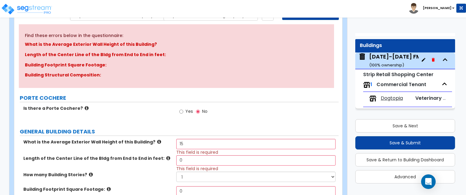
click at [166, 159] on icon at bounding box center [168, 158] width 4 height 5
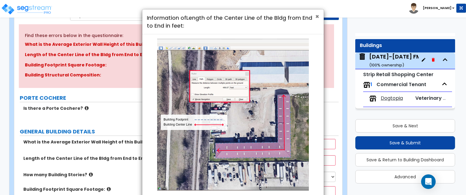
click at [317, 18] on span "×" at bounding box center [317, 16] width 4 height 9
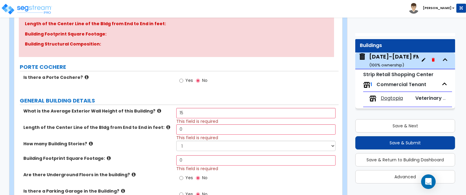
scroll to position [121, 0]
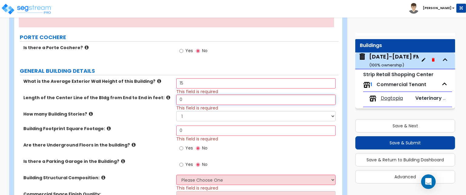
drag, startPoint x: 180, startPoint y: 101, endPoint x: 147, endPoint y: 107, distance: 33.9
click at [147, 107] on div "Length of the Center Line of the Bldg from End to End in feet: 0 This field is …" at bounding box center [176, 103] width 324 height 16
type input "610"
click at [99, 126] on label "Building Footprint Square Footage:" at bounding box center [97, 129] width 148 height 6
click at [107, 126] on icon at bounding box center [109, 128] width 4 height 5
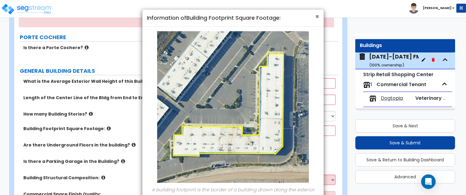
click at [319, 16] on span "×" at bounding box center [317, 16] width 4 height 9
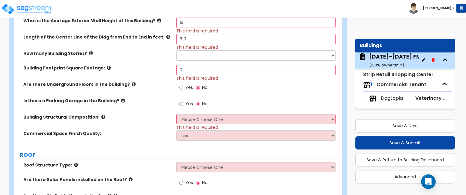
scroll to position [212, 0]
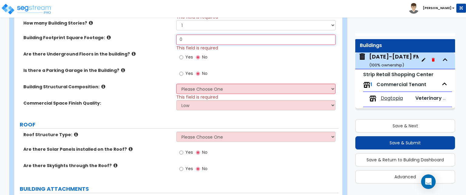
drag, startPoint x: 194, startPoint y: 38, endPoint x: 164, endPoint y: 50, distance: 33.1
click at [164, 50] on div "What is the Average Exterior Wall Height of this Building? 15 This field is req…" at bounding box center [176, 50] width 315 height 127
type input "44,847"
click at [121, 69] on icon at bounding box center [123, 70] width 4 height 5
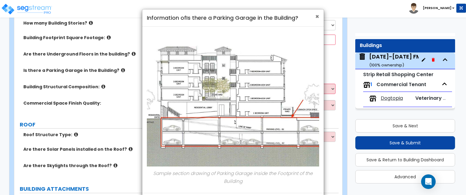
click at [315, 17] on span "×" at bounding box center [317, 16] width 4 height 9
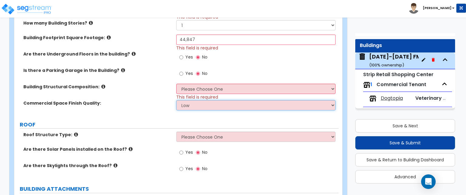
click at [194, 104] on select "Low Average High" at bounding box center [255, 105] width 159 height 10
click at [176, 100] on select "Low Average High" at bounding box center [255, 105] width 159 height 10
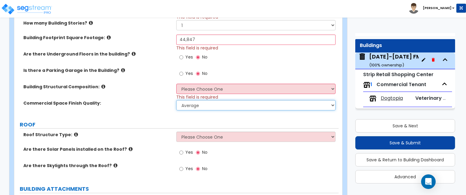
click at [202, 105] on select "Low Average High" at bounding box center [255, 105] width 159 height 10
select select "2"
click at [176, 100] on select "Low Average High" at bounding box center [255, 105] width 159 height 10
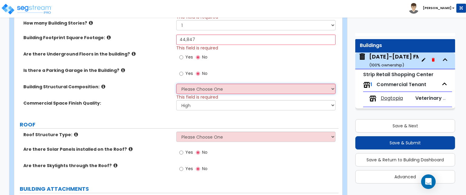
click at [214, 86] on select "Please Choose One Tilt-up Wall Construction Reinforced Concrete Structural Stee…" at bounding box center [255, 89] width 159 height 10
click at [176, 84] on select "Please Choose One Tilt-up Wall Construction Reinforced Concrete Structural Stee…" at bounding box center [255, 89] width 159 height 10
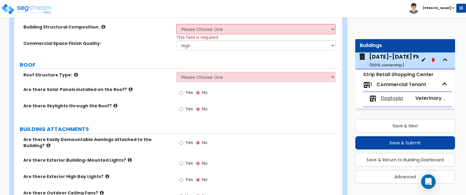
scroll to position [273, 0]
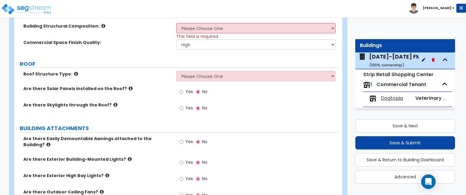
click at [74, 74] on icon at bounding box center [76, 74] width 4 height 5
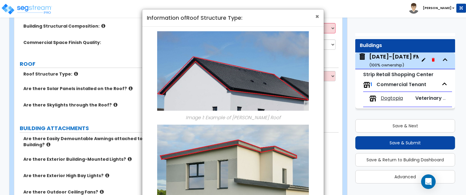
click at [318, 18] on span "×" at bounding box center [317, 16] width 4 height 9
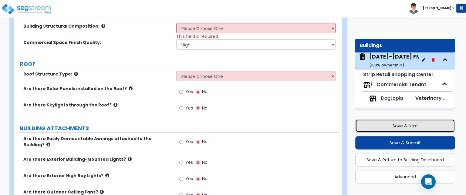
click at [412, 127] on button "Save & Next" at bounding box center [405, 125] width 100 height 13
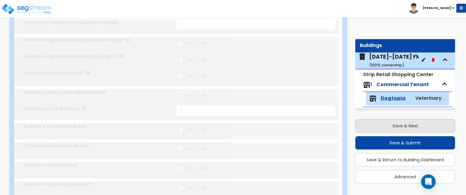
scroll to position [275, 0]
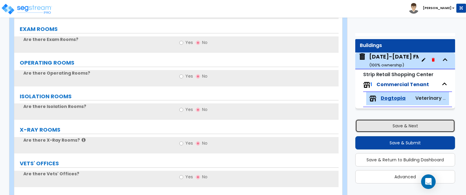
click at [412, 127] on button "Save & Next" at bounding box center [405, 125] width 100 height 13
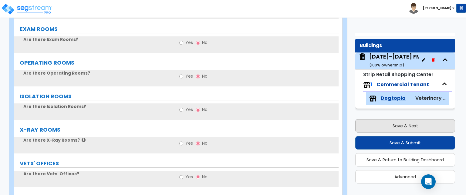
select select "2"
select select "1"
select select "2"
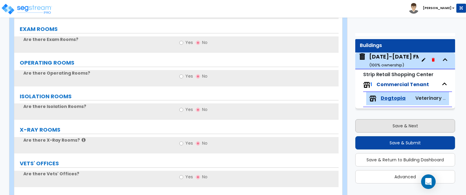
select select "1"
select select "2"
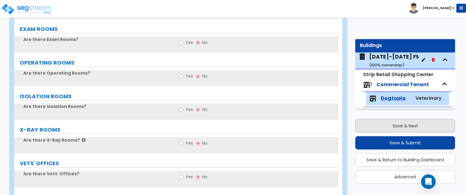
select select "2"
select select "1"
select select "2"
select select "5"
select select "1"
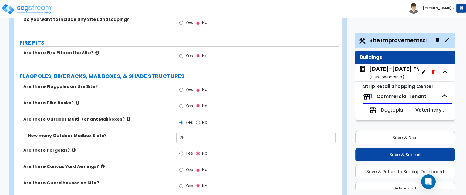
scroll to position [1043, 0]
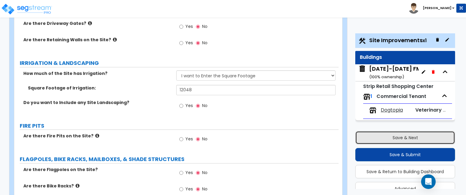
click at [398, 140] on button "Save & Next" at bounding box center [405, 137] width 100 height 13
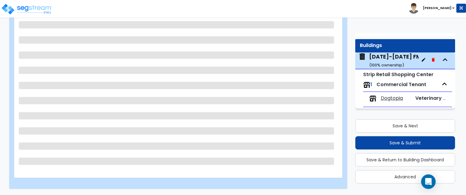
scroll to position [65, 0]
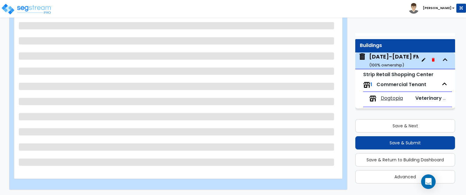
select select "2"
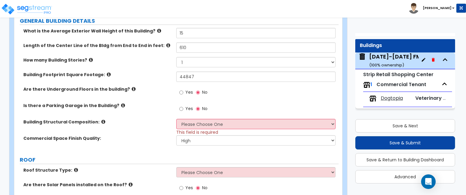
scroll to position [121, 0]
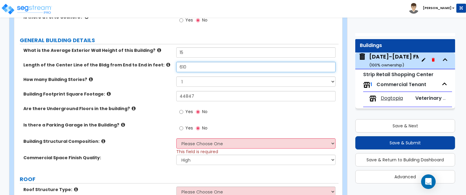
click at [216, 66] on input "610" at bounding box center [255, 67] width 159 height 10
type input "613"
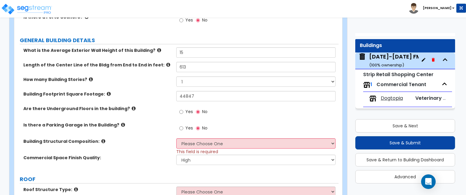
click at [247, 126] on div "Yes No" at bounding box center [257, 130] width 162 height 16
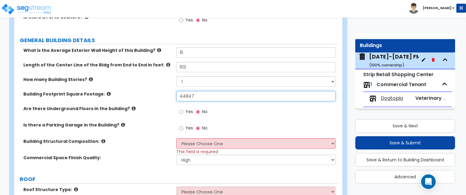
click at [201, 96] on input "44847" at bounding box center [255, 96] width 159 height 10
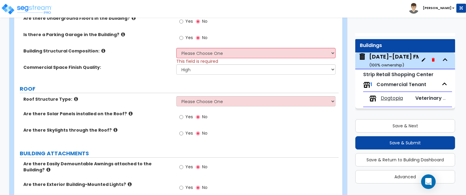
scroll to position [212, 0]
type input "44,984"
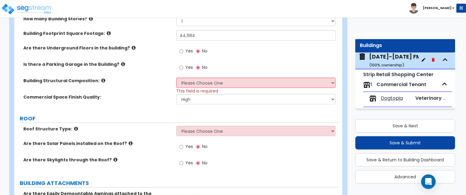
click at [121, 63] on icon at bounding box center [123, 64] width 4 height 5
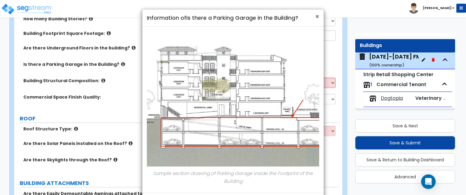
click at [317, 17] on span "×" at bounding box center [317, 16] width 4 height 9
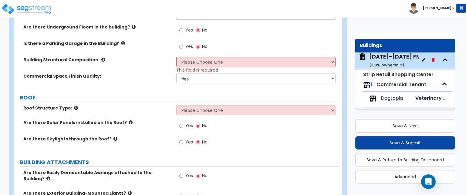
scroll to position [212, 0]
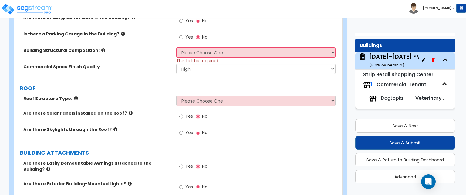
click at [113, 129] on icon at bounding box center [115, 129] width 4 height 5
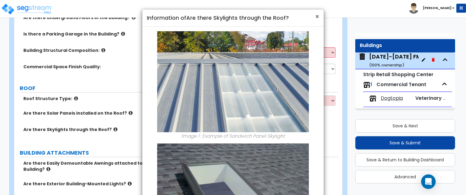
click at [318, 17] on span "×" at bounding box center [317, 16] width 4 height 9
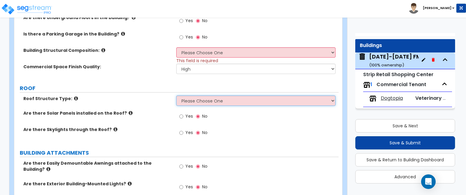
click at [201, 97] on select "Please Choose One [PERSON_NAME] Roof Flat Roof Hybrid [PERSON_NAME] & Flat Roof" at bounding box center [255, 101] width 159 height 10
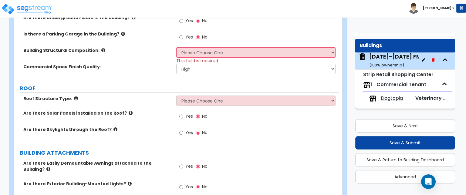
click at [74, 96] on icon at bounding box center [76, 98] width 4 height 5
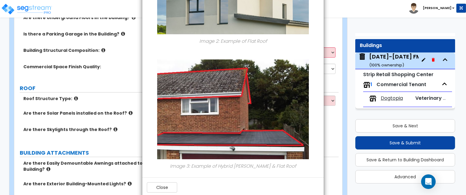
scroll to position [176, 0]
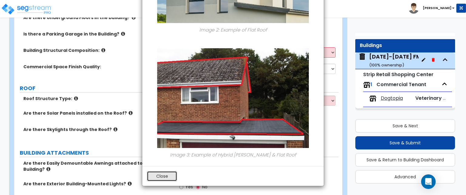
click at [161, 175] on button "Close" at bounding box center [162, 176] width 30 height 10
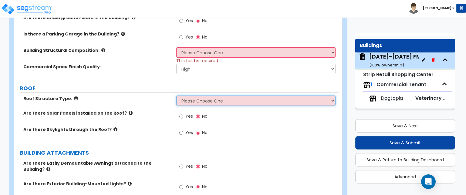
click at [224, 100] on select "Please Choose One [PERSON_NAME] Roof Flat Roof Hybrid [PERSON_NAME] & Flat Roof" at bounding box center [255, 101] width 159 height 10
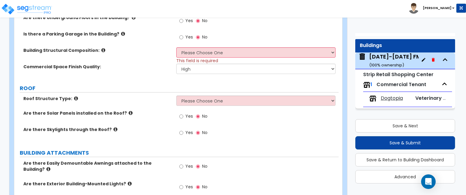
click at [74, 98] on icon at bounding box center [76, 98] width 4 height 5
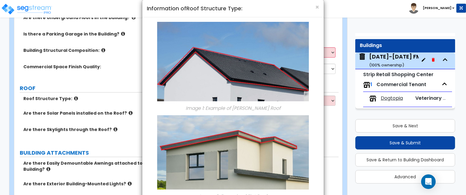
scroll to position [0, 0]
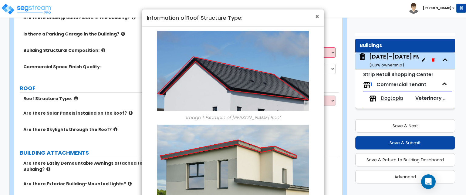
click at [315, 15] on span "×" at bounding box center [317, 16] width 4 height 9
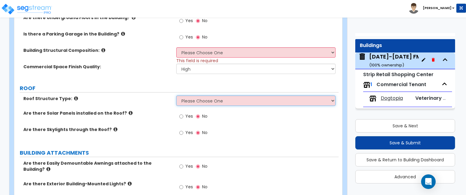
click at [241, 99] on select "Please Choose One [PERSON_NAME] Roof Flat Roof Hybrid [PERSON_NAME] & Flat Roof" at bounding box center [255, 101] width 159 height 10
select select "2"
click at [176, 96] on select "Please Choose One [PERSON_NAME] Roof Flat Roof Hybrid [PERSON_NAME] & Flat Roof" at bounding box center [255, 101] width 159 height 10
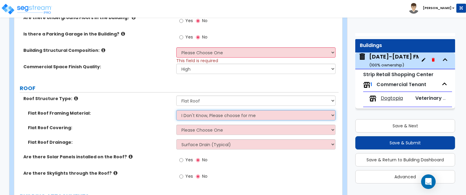
click at [216, 111] on select "I Don't Know, Please choose for me Metal Wood" at bounding box center [255, 115] width 159 height 10
click at [176, 110] on select "I Don't Know, Please choose for me Metal Wood" at bounding box center [255, 115] width 159 height 10
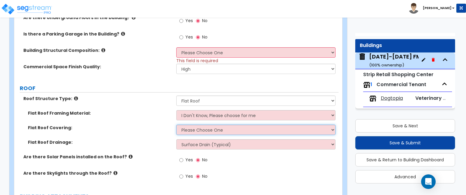
click at [209, 130] on select "Please Choose One Rolled Asphalt PVC Membrane Plastic (EPDM) Membrane Asphalt F…" at bounding box center [255, 130] width 159 height 10
select select "2"
click at [176, 125] on select "Please Choose One Rolled Asphalt PVC Membrane Plastic (EPDM) Membrane Asphalt F…" at bounding box center [255, 130] width 159 height 10
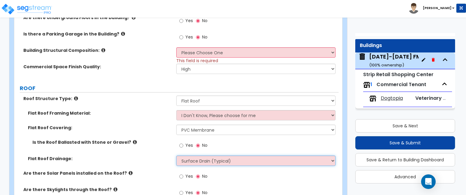
click at [197, 160] on select "Surface Drain (Typical) Gutters Downspout Only" at bounding box center [255, 161] width 159 height 10
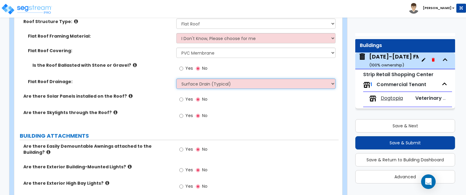
scroll to position [303, 0]
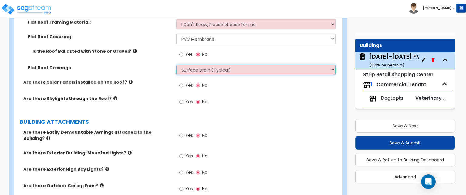
click at [200, 72] on select "Surface Drain (Typical) Gutters Downspout Only" at bounding box center [255, 70] width 159 height 10
select select "1"
click at [176, 65] on select "Surface Drain (Typical) Gutters Downspout Only" at bounding box center [255, 70] width 159 height 10
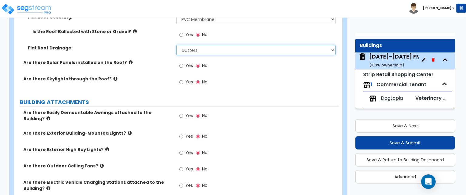
scroll to position [334, 0]
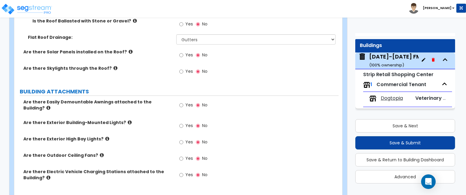
click at [50, 106] on icon at bounding box center [48, 108] width 4 height 5
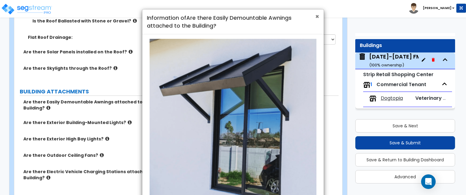
click at [317, 14] on span "×" at bounding box center [317, 16] width 4 height 9
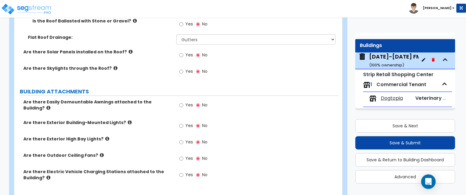
click at [105, 136] on icon at bounding box center [107, 138] width 4 height 5
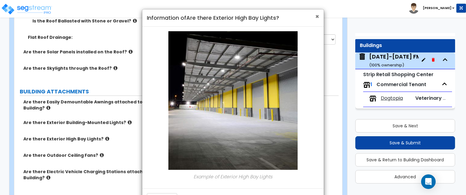
click at [317, 18] on span "×" at bounding box center [317, 16] width 4 height 9
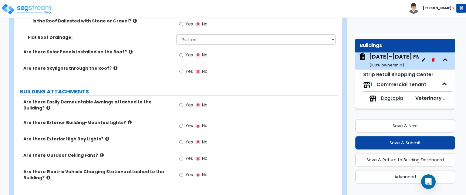
click at [93, 152] on label "Are there Outdoor Ceiling Fans?" at bounding box center [97, 155] width 148 height 6
click at [100, 153] on icon at bounding box center [102, 155] width 4 height 5
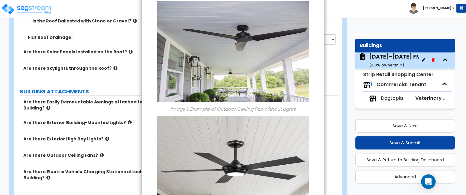
scroll to position [0, 0]
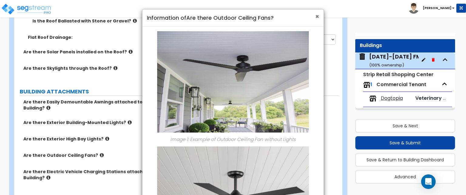
click at [319, 16] on span "×" at bounding box center [317, 16] width 4 height 9
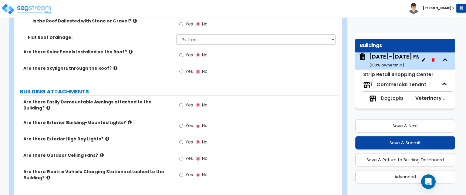
click at [49, 175] on icon at bounding box center [48, 177] width 4 height 5
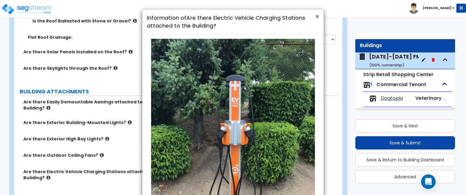
click at [315, 17] on span "×" at bounding box center [317, 16] width 4 height 9
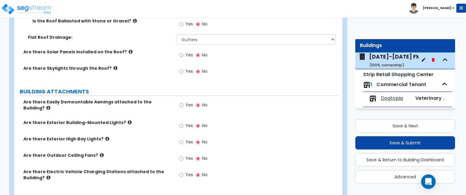
click at [119, 119] on label "Are there Exterior Building-Mounted Lights?" at bounding box center [97, 122] width 148 height 6
click at [128, 120] on icon at bounding box center [130, 122] width 4 height 5
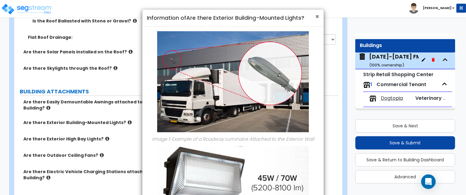
click at [317, 14] on span "×" at bounding box center [317, 16] width 4 height 9
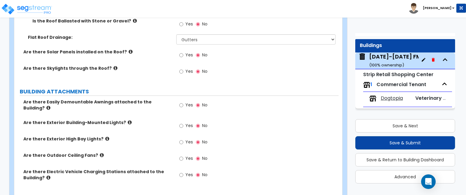
click at [50, 106] on icon at bounding box center [48, 108] width 4 height 5
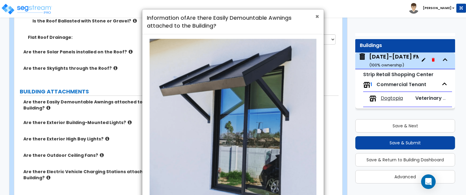
click at [315, 18] on span "×" at bounding box center [317, 16] width 4 height 9
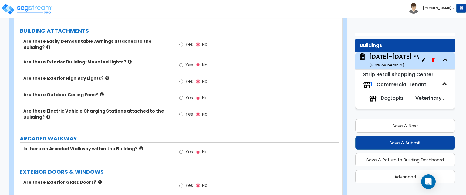
scroll to position [425, 0]
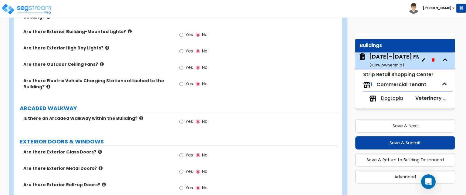
click at [139, 116] on icon at bounding box center [141, 118] width 4 height 5
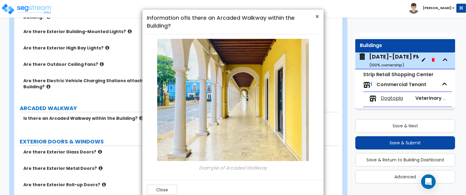
click at [317, 15] on span "×" at bounding box center [317, 16] width 4 height 9
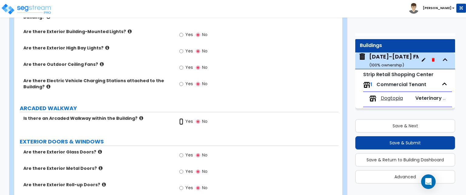
click at [181, 118] on input "Yes" at bounding box center [181, 121] width 4 height 7
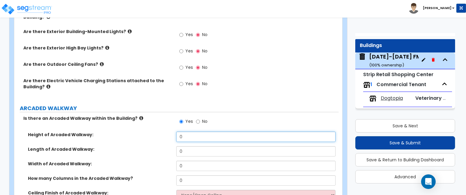
click at [201, 135] on input "0" at bounding box center [255, 137] width 159 height 10
click at [197, 118] on input "No" at bounding box center [198, 121] width 4 height 7
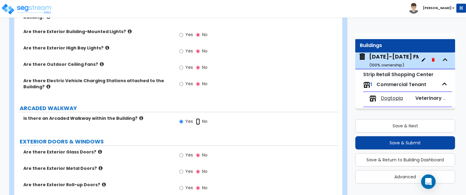
radio input "false"
radio input "true"
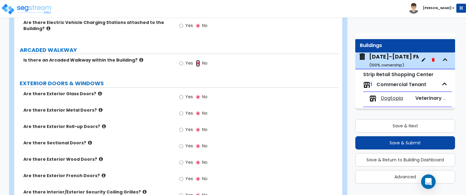
scroll to position [485, 0]
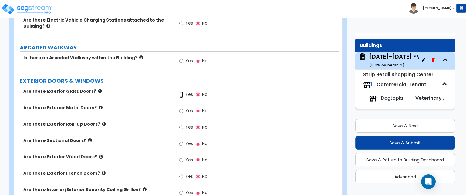
click at [180, 91] on input "Yes" at bounding box center [181, 94] width 4 height 7
radio input "true"
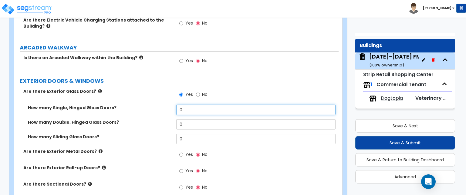
drag, startPoint x: 199, startPoint y: 105, endPoint x: 150, endPoint y: 109, distance: 49.3
click at [150, 109] on div "How many Single, Hinged Glass Doors? 0" at bounding box center [176, 112] width 324 height 15
type input "20"
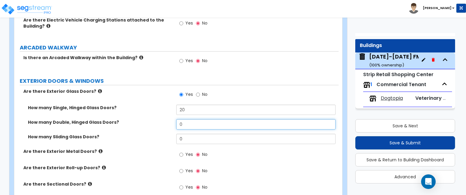
click at [184, 122] on input "0" at bounding box center [255, 124] width 159 height 10
drag, startPoint x: 184, startPoint y: 122, endPoint x: 165, endPoint y: 125, distance: 19.6
click at [165, 125] on div "How many Double, Hinged Glass Doors? 0" at bounding box center [176, 126] width 324 height 15
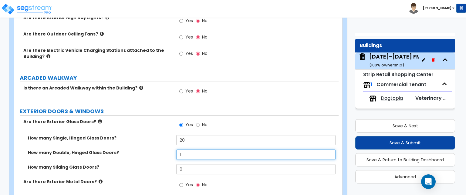
type input "1"
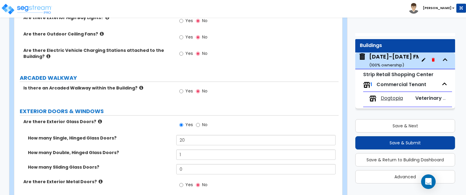
click at [254, 89] on div "Yes No" at bounding box center [257, 93] width 162 height 16
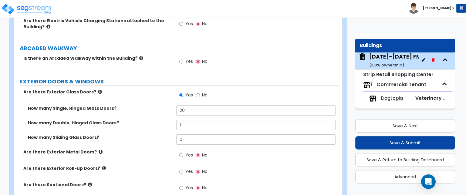
scroll to position [546, 0]
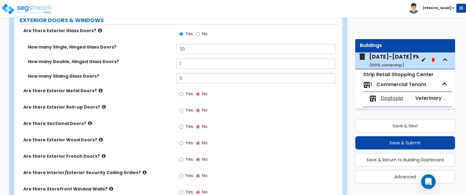
click at [99, 88] on icon at bounding box center [101, 90] width 4 height 5
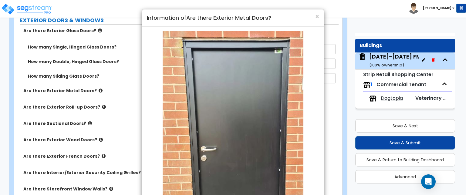
click at [314, 16] on h4 "Information of Are there Exterior Metal Doors?" at bounding box center [233, 18] width 172 height 8
click at [317, 16] on span "×" at bounding box center [317, 16] width 4 height 9
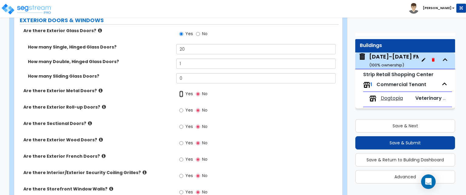
click at [181, 91] on input "Yes" at bounding box center [181, 94] width 4 height 7
radio input "true"
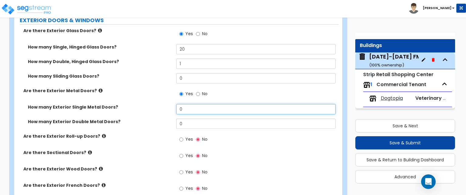
drag, startPoint x: 185, startPoint y: 105, endPoint x: 179, endPoint y: 106, distance: 5.8
click at [179, 106] on input "0" at bounding box center [255, 109] width 159 height 10
type input "6"
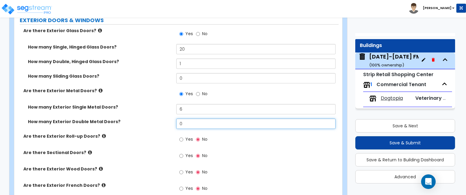
drag, startPoint x: 192, startPoint y: 119, endPoint x: 176, endPoint y: 123, distance: 16.0
click at [176, 123] on input "0" at bounding box center [255, 124] width 159 height 10
type input "3"
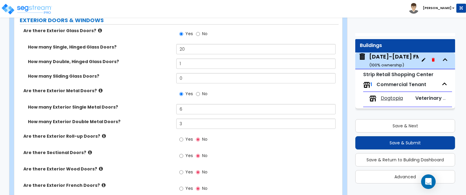
click at [102, 134] on icon at bounding box center [104, 136] width 4 height 5
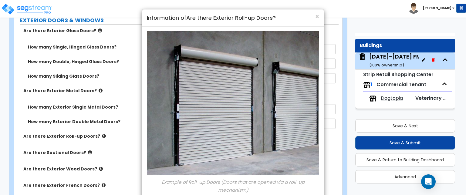
click at [319, 17] on div "× Information of Are there Exterior Roll-up Doors?" at bounding box center [232, 17] width 181 height 17
click at [316, 15] on span "×" at bounding box center [317, 16] width 4 height 9
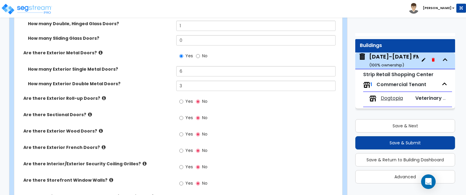
scroll to position [606, 0]
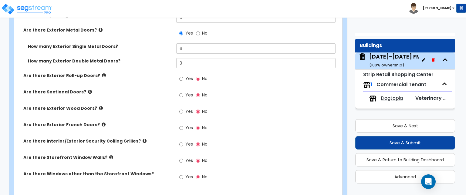
click at [99, 106] on icon at bounding box center [101, 108] width 4 height 5
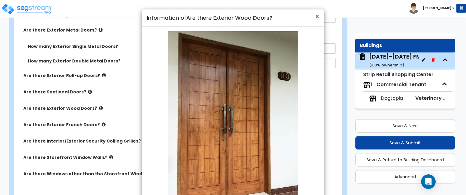
click at [318, 15] on span "×" at bounding box center [317, 16] width 4 height 9
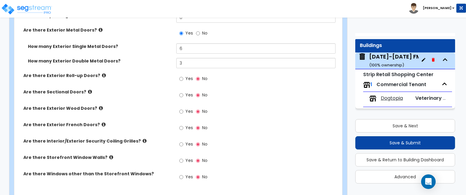
click at [143, 139] on icon at bounding box center [145, 141] width 4 height 5
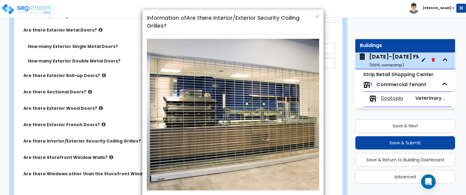
click at [135, 137] on div "× Information of Are there Interior/Exterior Security Coiling Grilles? Example …" at bounding box center [233, 97] width 466 height 195
click at [317, 17] on span "×" at bounding box center [317, 16] width 4 height 9
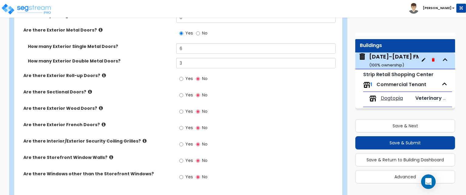
click at [109, 155] on icon at bounding box center [111, 157] width 4 height 5
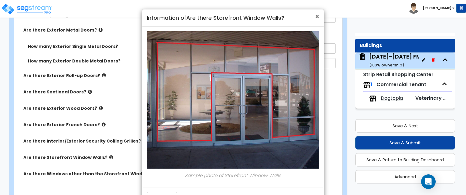
click at [316, 15] on span "×" at bounding box center [317, 16] width 4 height 9
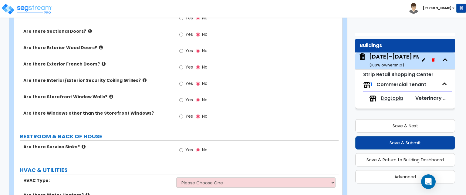
scroll to position [697, 0]
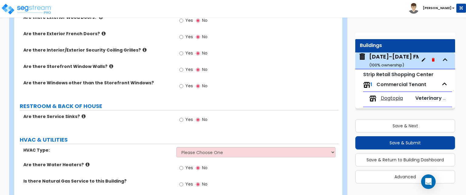
click at [82, 114] on icon at bounding box center [84, 116] width 4 height 5
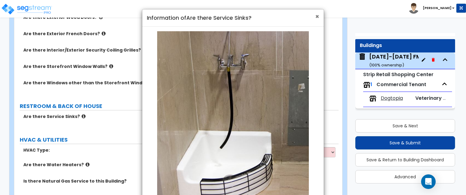
click at [318, 17] on span "×" at bounding box center [317, 16] width 4 height 9
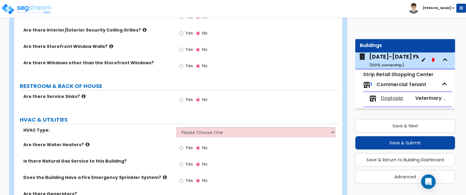
scroll to position [752, 0]
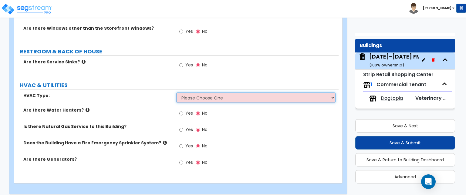
click at [250, 92] on select "Please Choose One Rooftop Unit Furnace-Condenser Forced Air Split Heating/Cooli…" at bounding box center [255, 97] width 159 height 10
select select "1"
click at [176, 92] on select "Please Choose One Rooftop Unit Furnace-Condenser Forced Air Split Heating/Cooli…" at bounding box center [255, 97] width 159 height 10
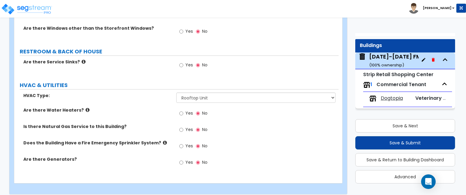
click at [86, 108] on icon at bounding box center [88, 110] width 4 height 5
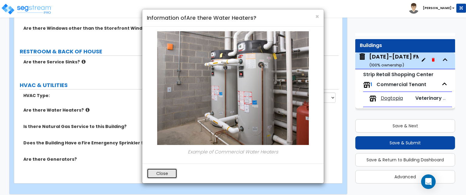
click at [161, 178] on button "Close" at bounding box center [162, 173] width 30 height 10
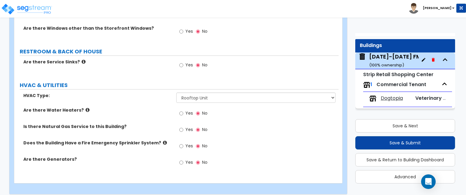
click at [163, 140] on icon at bounding box center [165, 142] width 4 height 5
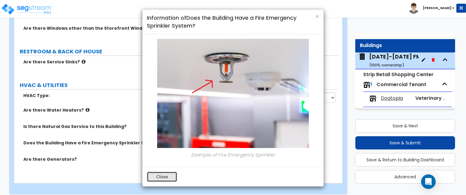
click at [156, 178] on button "Close" at bounding box center [162, 177] width 30 height 10
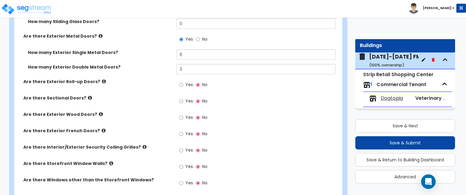
scroll to position [600, 0]
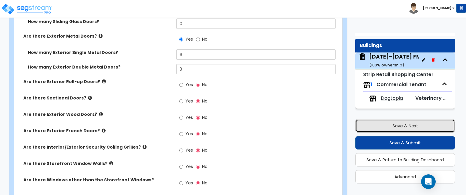
click at [394, 124] on button "Save & Next" at bounding box center [405, 125] width 100 height 13
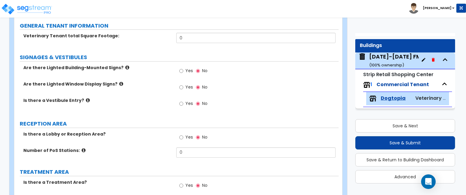
scroll to position [0, 0]
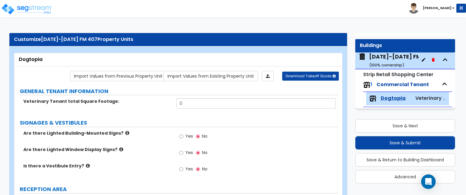
click at [125, 132] on icon at bounding box center [127, 133] width 4 height 5
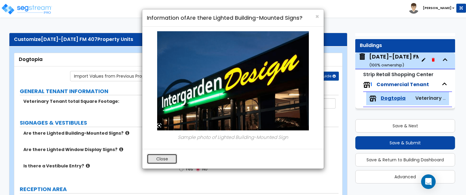
click at [152, 157] on button "Close" at bounding box center [162, 159] width 30 height 10
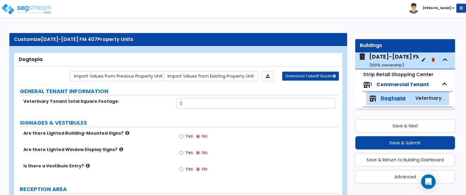
click at [312, 12] on div "Toggle navigation [PERSON_NAME]" at bounding box center [233, 9] width 466 height 18
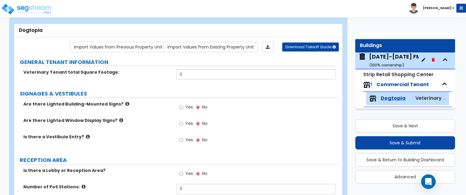
scroll to position [61, 0]
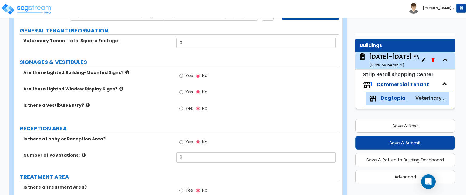
click at [119, 88] on icon at bounding box center [121, 88] width 4 height 5
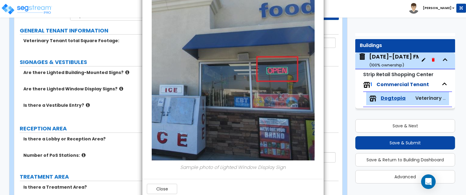
scroll to position [73, 0]
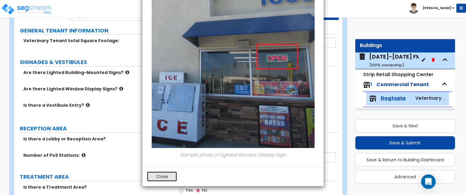
click at [170, 177] on button "Close" at bounding box center [162, 176] width 30 height 10
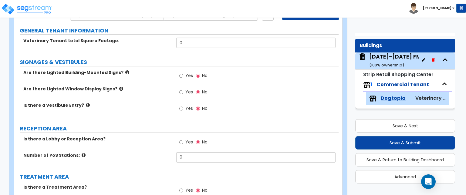
click at [125, 70] on icon at bounding box center [127, 72] width 4 height 5
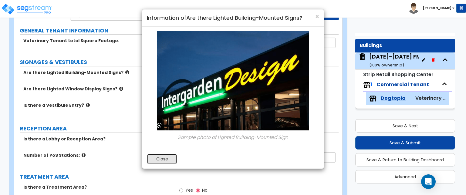
click at [163, 155] on button "Close" at bounding box center [162, 159] width 30 height 10
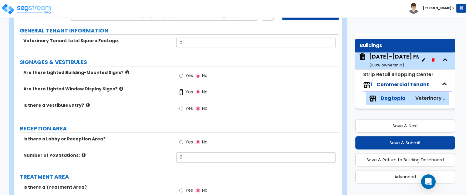
click at [182, 89] on input "Yes" at bounding box center [181, 92] width 4 height 7
radio input "true"
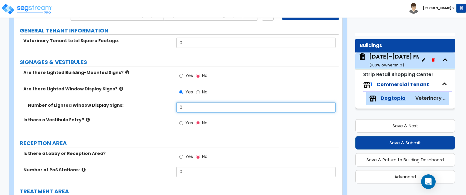
drag, startPoint x: 188, startPoint y: 106, endPoint x: 171, endPoint y: 109, distance: 17.4
click at [171, 109] on div "Number of Lighted Window Display Signs: 0" at bounding box center [176, 109] width 324 height 15
type input "159"
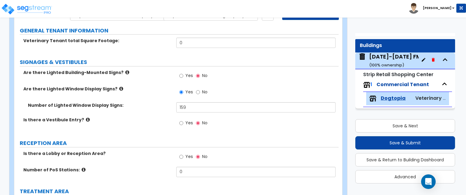
click at [86, 119] on icon at bounding box center [88, 119] width 4 height 5
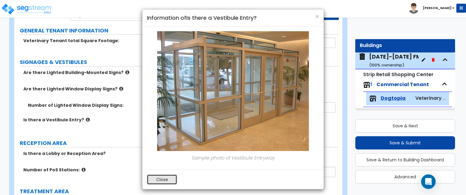
click at [163, 181] on button "Close" at bounding box center [162, 179] width 30 height 10
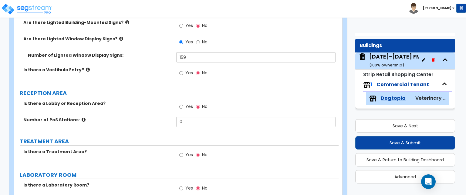
scroll to position [121, 0]
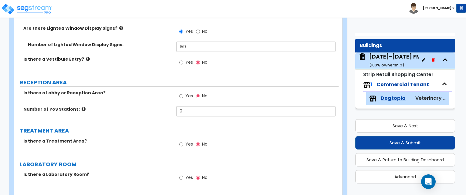
click at [82, 108] on icon at bounding box center [84, 109] width 4 height 5
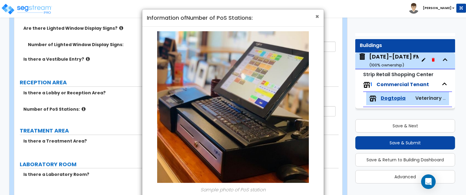
click at [315, 16] on span "×" at bounding box center [317, 16] width 4 height 9
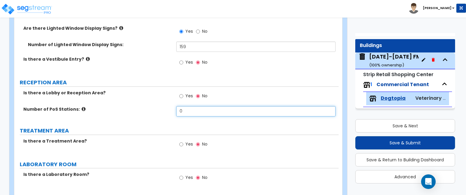
drag, startPoint x: 193, startPoint y: 111, endPoint x: 163, endPoint y: 112, distance: 30.3
click at [163, 112] on div "Number of PoS Stations: 0" at bounding box center [176, 113] width 324 height 15
type input "1"
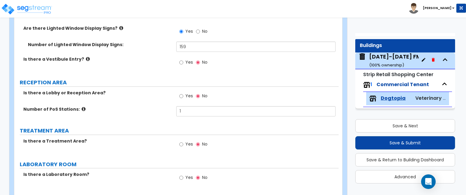
click at [164, 134] on div "TREATMENT AREA" at bounding box center [179, 131] width 319 height 8
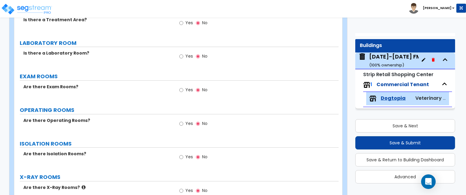
scroll to position [273, 0]
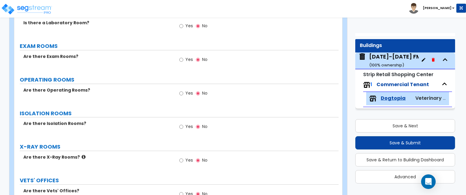
click at [82, 155] on icon at bounding box center [84, 157] width 4 height 5
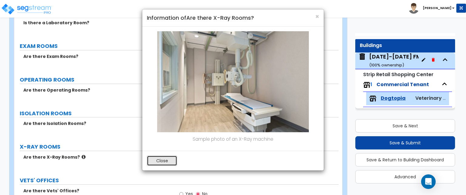
click at [165, 161] on button "Close" at bounding box center [162, 161] width 30 height 10
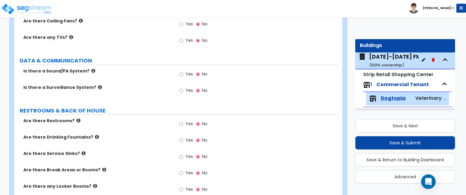
scroll to position [969, 0]
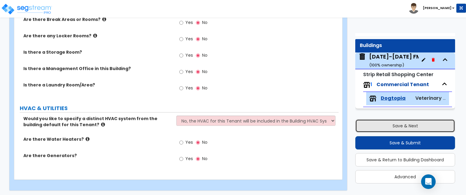
click at [378, 123] on button "Save & Next" at bounding box center [405, 125] width 100 height 13
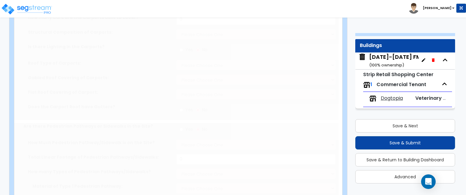
select select "2"
type input "144593.34"
select select "2"
type input "72155"
radio input "true"
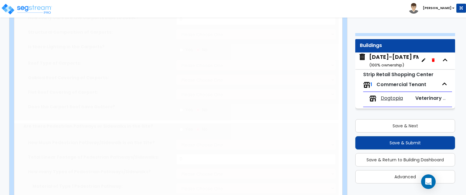
type input "1"
radio input "true"
type input "15"
radio input "true"
select select "2"
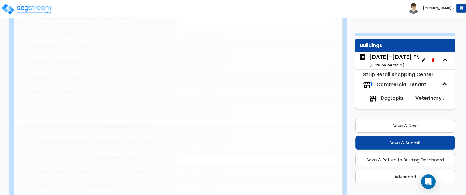
select select "1"
type input "2011.4"
radio input "true"
select select "2"
select select "1"
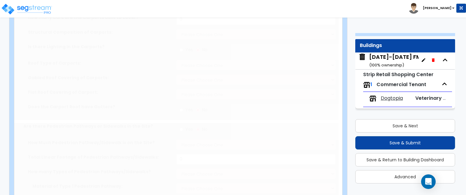
type input "3"
radio input "true"
type input "5"
radio input "true"
select select "1"
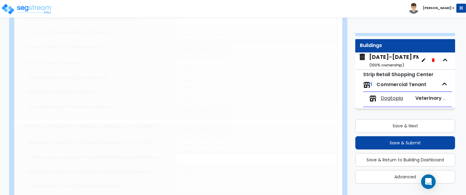
type input "7"
radio input "true"
select select "1"
type input "171"
radio input "true"
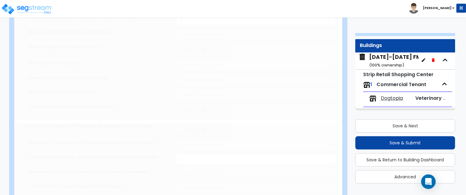
select select "1"
type input "5"
type input "7"
radio input "true"
select select "2"
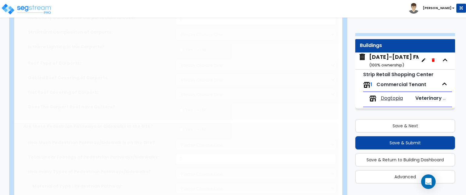
type input "9"
radio input "true"
type input "15"
select select "2"
type input "12048"
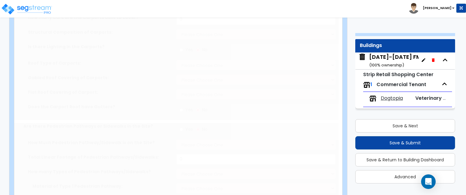
radio input "true"
type input "26"
radio input "true"
select select "1"
select select "2"
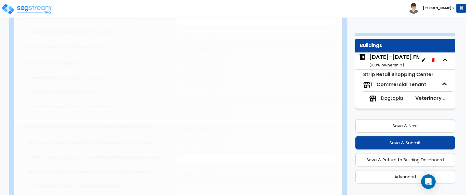
type input "5"
type input "8"
select select "5"
select select "1"
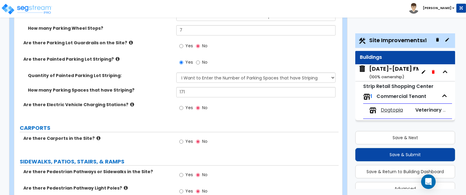
scroll to position [475, 0]
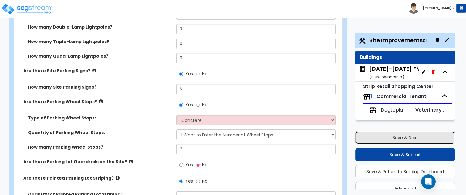
click at [415, 138] on button "Save & Next" at bounding box center [405, 137] width 100 height 13
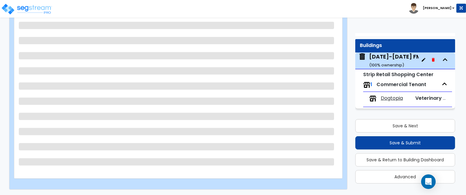
scroll to position [65, 0]
select select "2"
select select "1"
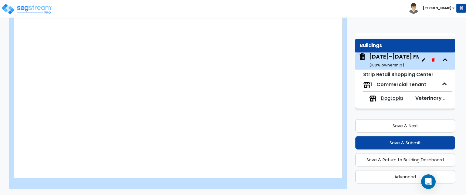
select select "1"
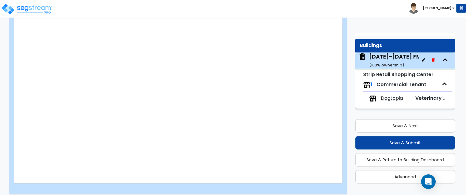
scroll to position [752, 0]
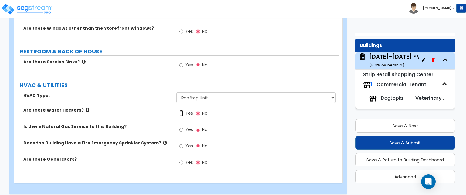
click at [181, 110] on input "Yes" at bounding box center [181, 113] width 4 height 7
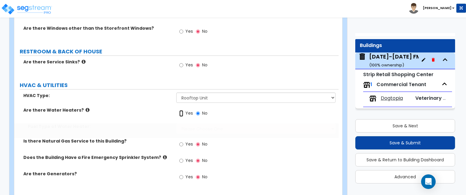
radio input "true"
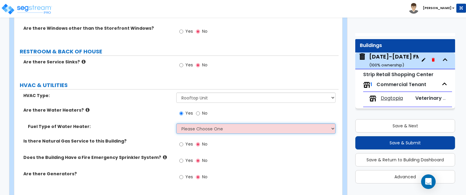
click at [196, 123] on select "Please Choose One Gas Electric" at bounding box center [255, 128] width 159 height 10
select select "2"
click at [176, 123] on select "Please Choose One Gas Electric" at bounding box center [255, 128] width 159 height 10
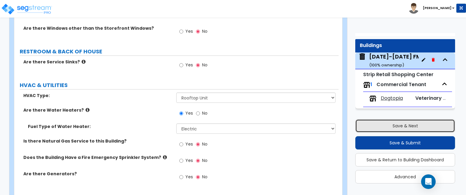
click at [375, 122] on button "Save & Next" at bounding box center [405, 125] width 100 height 13
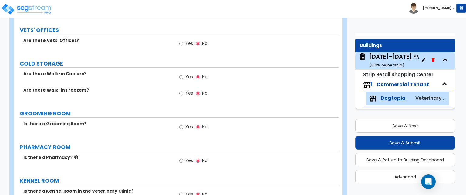
scroll to position [545, 0]
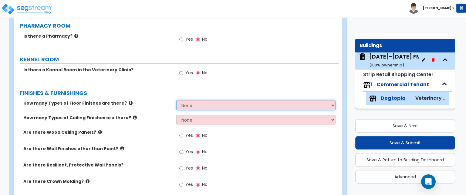
click at [219, 100] on select "None 1 2 3 4" at bounding box center [255, 105] width 159 height 10
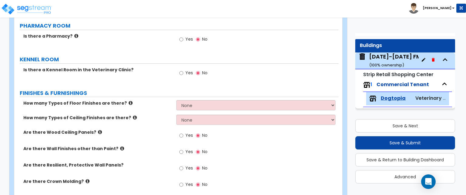
click at [277, 70] on div "Yes No" at bounding box center [257, 75] width 162 height 16
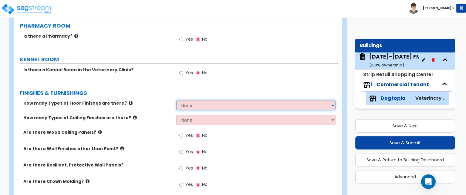
click at [198, 103] on select "None 1 2 3 4" at bounding box center [255, 105] width 159 height 10
select select "1"
click at [176, 100] on select "None 1 2 3 4" at bounding box center [255, 105] width 159 height 10
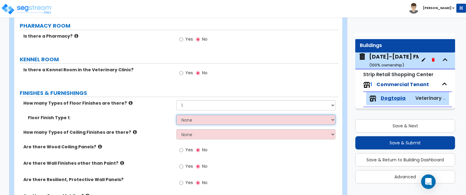
click at [195, 120] on select "None Tile Flooring Hardwood Flooring Resilient Laminate Flooring VCT Flooring S…" at bounding box center [255, 120] width 159 height 10
click at [212, 115] on select "None Tile Flooring Hardwood Flooring Resilient Laminate Flooring VCT Flooring S…" at bounding box center [255, 120] width 159 height 10
select select "6"
click at [176, 115] on select "None Tile Flooring Hardwood Flooring Resilient Laminate Flooring VCT Flooring S…" at bounding box center [255, 120] width 159 height 10
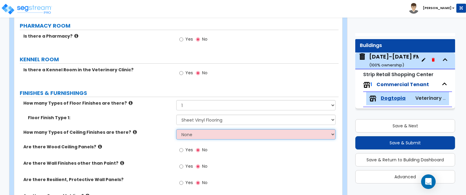
click at [193, 133] on select "None 1 2 3" at bounding box center [255, 134] width 159 height 10
select select "1"
click at [176, 129] on select "None 1 2 3" at bounding box center [255, 134] width 159 height 10
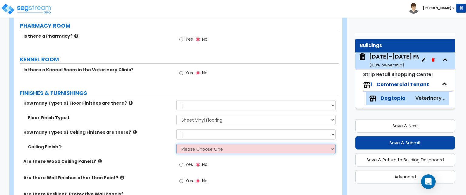
click at [194, 144] on select "Please Choose One Drop Ceiling Open Ceiling Drywall Ceiling" at bounding box center [255, 149] width 159 height 10
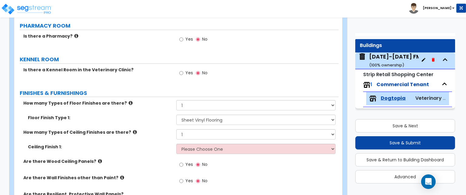
click at [127, 129] on label "How many Types of Ceiling Finishes are there?" at bounding box center [97, 132] width 148 height 6
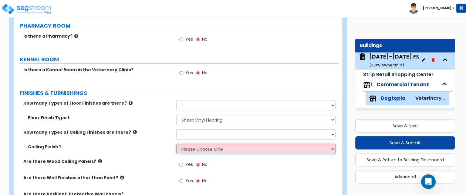
click at [185, 146] on select "Please Choose One Drop Ceiling Open Ceiling Drywall Ceiling" at bounding box center [255, 149] width 159 height 10
select select "1"
click at [176, 144] on select "Please Choose One Drop Ceiling Open Ceiling Drywall Ceiling" at bounding box center [255, 149] width 159 height 10
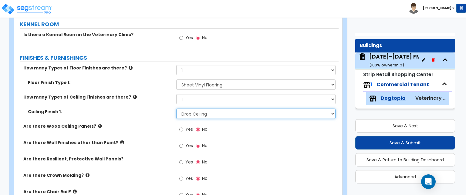
scroll to position [605, 0]
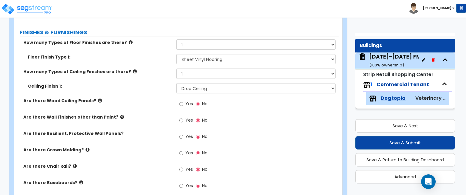
click at [98, 98] on icon at bounding box center [100, 100] width 4 height 5
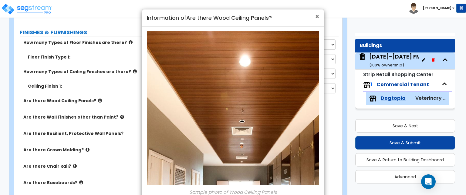
click at [316, 19] on span "×" at bounding box center [317, 16] width 4 height 9
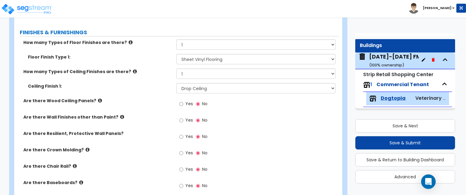
click at [120, 115] on icon at bounding box center [122, 117] width 4 height 5
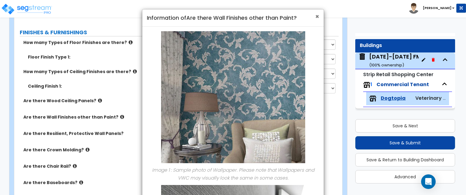
click at [317, 18] on span "×" at bounding box center [317, 16] width 4 height 9
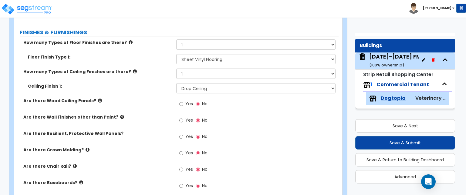
click at [86, 147] on icon at bounding box center [88, 149] width 4 height 5
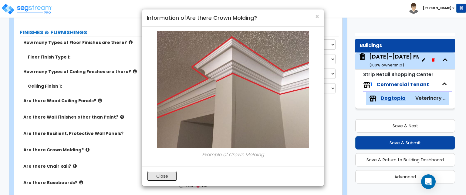
click at [161, 173] on button "Close" at bounding box center [162, 176] width 30 height 10
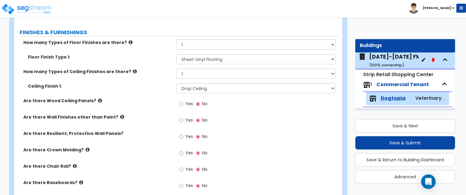
click at [73, 164] on label "Are there Chair Rail?" at bounding box center [97, 166] width 148 height 6
click at [73, 164] on icon at bounding box center [75, 166] width 4 height 5
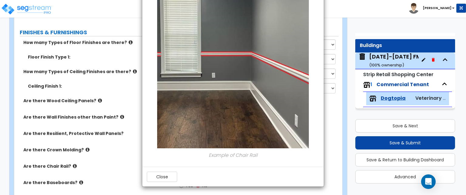
scroll to position [96, 0]
click at [164, 176] on button "Close" at bounding box center [162, 176] width 30 height 10
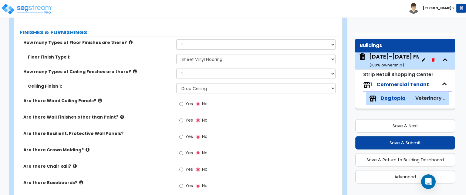
click at [79, 180] on icon at bounding box center [81, 182] width 4 height 5
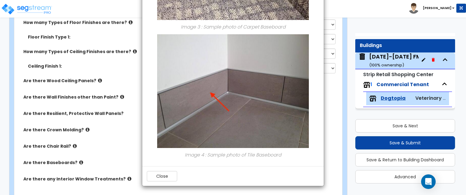
scroll to position [636, 0]
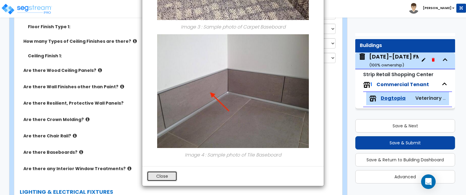
click at [157, 177] on button "Close" at bounding box center [162, 176] width 30 height 10
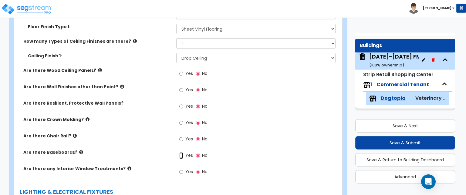
click at [180, 154] on input "Yes" at bounding box center [181, 155] width 4 height 7
radio input "true"
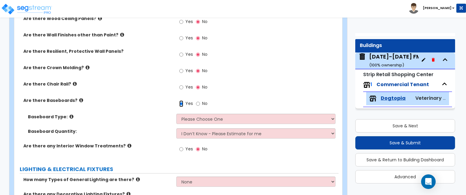
scroll to position [696, 0]
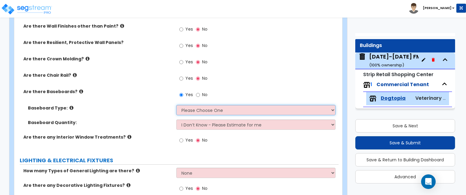
click at [247, 110] on select "Please Choose One Wood Vinyl Carpet Tile" at bounding box center [255, 110] width 159 height 10
select select "2"
click at [176, 105] on select "Please Choose One Wood Vinyl Carpet Tile" at bounding box center [255, 110] width 159 height 10
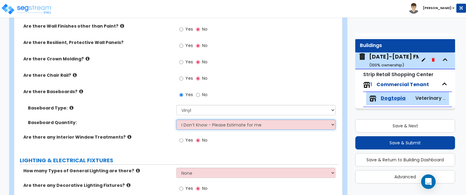
click at [236, 126] on select "I Don’t Know - Please Estimate for me I want to Enter the Linear Footage" at bounding box center [255, 124] width 159 height 10
click at [176, 119] on select "I Don’t Know - Please Estimate for me I want to Enter the Linear Footage" at bounding box center [255, 124] width 159 height 10
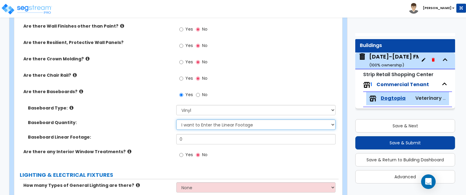
click at [222, 123] on select "I Don’t Know - Please Estimate for me I want to Enter the Linear Footage" at bounding box center [255, 124] width 159 height 10
select select "0"
click at [176, 119] on select "I Don’t Know - Please Estimate for me I want to Enter the Linear Footage" at bounding box center [255, 124] width 159 height 10
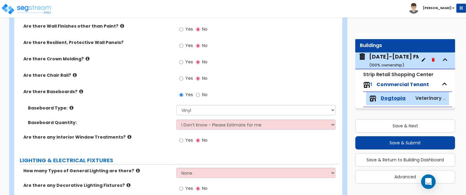
click at [127, 136] on icon at bounding box center [129, 137] width 4 height 5
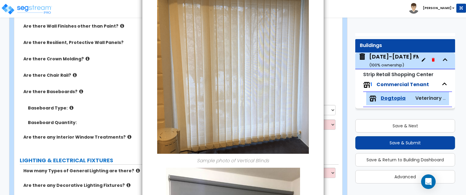
scroll to position [152, 0]
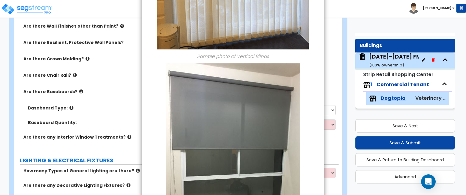
click at [310, 131] on p at bounding box center [233, 151] width 172 height 176
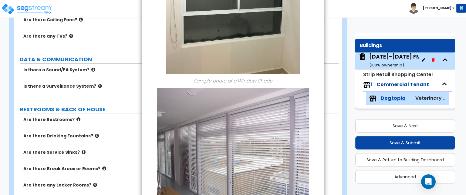
scroll to position [499, 0]
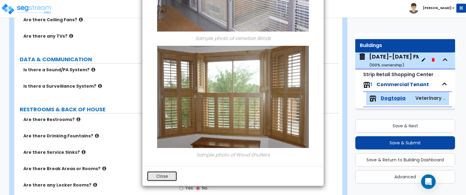
click at [152, 175] on button "Close" at bounding box center [162, 176] width 30 height 10
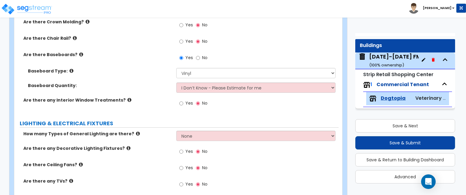
scroll to position [727, 0]
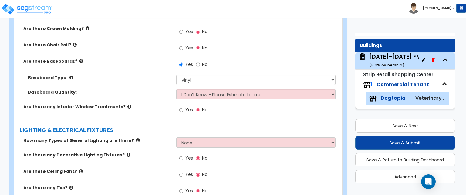
click at [178, 108] on div "Yes No" at bounding box center [193, 111] width 34 height 14
click at [180, 108] on input "Yes" at bounding box center [181, 110] width 4 height 7
radio input "true"
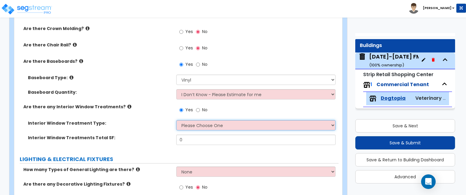
click at [190, 123] on select "Please Choose One Vertical Blinds Window Shades Venetian Blinds Wood Shutters" at bounding box center [255, 125] width 159 height 10
select select "2"
click at [176, 120] on select "Please Choose One Vertical Blinds Window Shades Venetian Blinds Wood Shutters" at bounding box center [255, 125] width 159 height 10
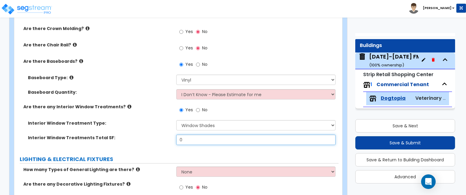
drag, startPoint x: 188, startPoint y: 139, endPoint x: 175, endPoint y: 140, distance: 13.1
click at [175, 140] on div "Interior Window Treatments Total SF: 0" at bounding box center [176, 142] width 324 height 15
type input "7"
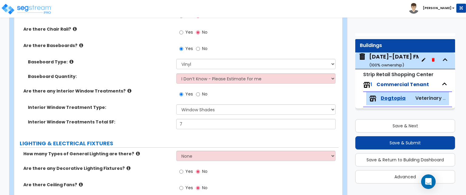
scroll to position [757, 0]
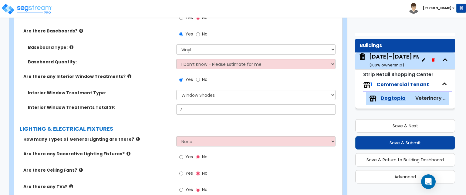
click at [136, 137] on icon at bounding box center [138, 139] width 4 height 5
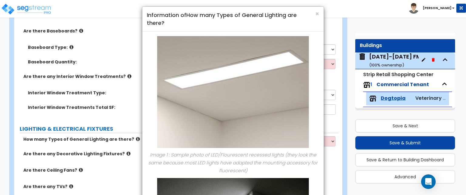
scroll to position [0, 0]
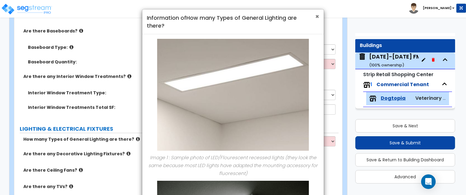
click at [317, 17] on span "×" at bounding box center [317, 16] width 4 height 9
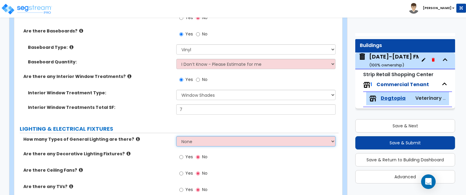
click at [228, 140] on select "None 1 2 3" at bounding box center [255, 141] width 159 height 10
select select "1"
click at [176, 136] on select "None 1 2 3" at bounding box center [255, 141] width 159 height 10
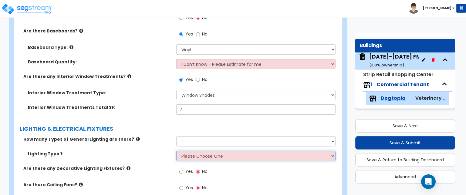
click at [205, 157] on select "Please Choose One LED Surface-Mounted LED Recessed Fluorescent Surface-Mounted …" at bounding box center [255, 156] width 159 height 10
click at [176, 151] on select "Please Choose One LED Surface-Mounted LED Recessed Fluorescent Surface-Mounted …" at bounding box center [255, 156] width 159 height 10
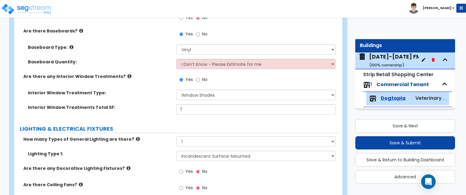
click at [277, 59] on div "Baseboard Quantity: I Don’t Know - Please Estimate for me I want to Enter the L…" at bounding box center [176, 66] width 324 height 15
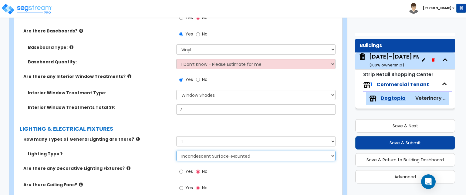
click at [247, 158] on select "Please Choose One LED Surface-Mounted LED Recessed Fluorescent Surface-Mounted …" at bounding box center [255, 156] width 159 height 10
select select "5"
click at [176, 151] on select "Please Choose One LED Surface-Mounted LED Recessed Fluorescent Surface-Mounted …" at bounding box center [255, 156] width 159 height 10
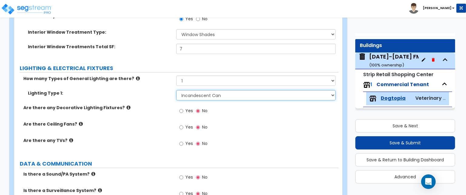
scroll to position [757, 0]
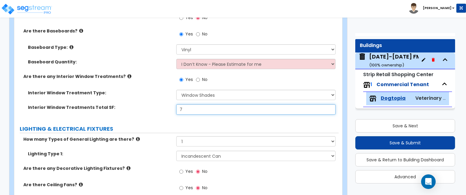
drag, startPoint x: 186, startPoint y: 109, endPoint x: 177, endPoint y: 110, distance: 9.2
click at [177, 110] on input "7" at bounding box center [255, 109] width 159 height 10
type input "16"
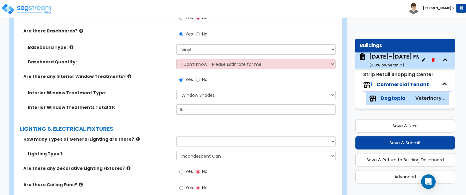
click at [191, 127] on label "LIGHTING & ELECTRICAL FIXTURES" at bounding box center [179, 129] width 319 height 8
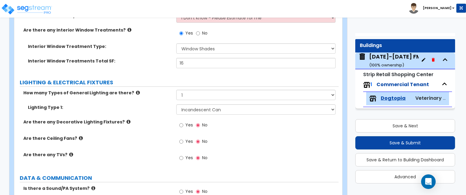
scroll to position [818, 0]
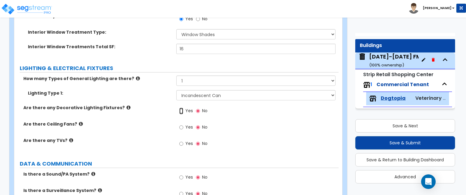
click at [181, 109] on input "Yes" at bounding box center [181, 111] width 4 height 7
radio input "true"
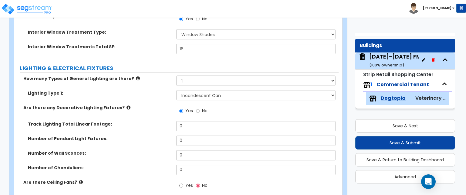
click at [126, 106] on icon at bounding box center [128, 107] width 4 height 5
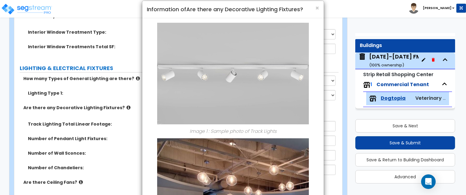
scroll to position [0, 0]
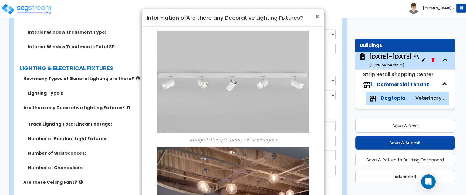
click at [319, 15] on span "×" at bounding box center [317, 16] width 4 height 9
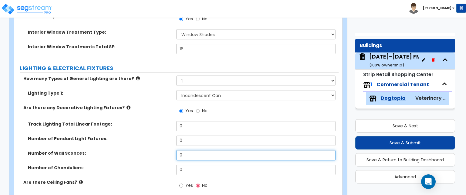
drag, startPoint x: 189, startPoint y: 154, endPoint x: 170, endPoint y: 157, distance: 19.1
click at [170, 157] on div "Number of Wall Sconces: 0" at bounding box center [176, 157] width 324 height 15
type input "7"
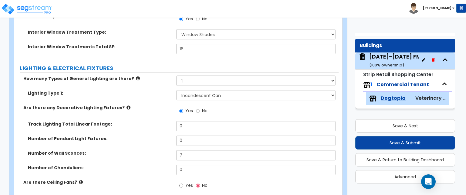
click at [262, 110] on div "Yes No" at bounding box center [257, 113] width 162 height 16
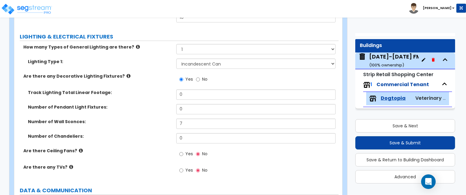
scroll to position [878, 0]
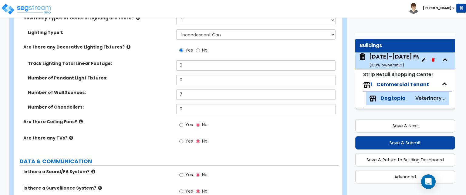
click at [79, 120] on icon at bounding box center [81, 121] width 4 height 5
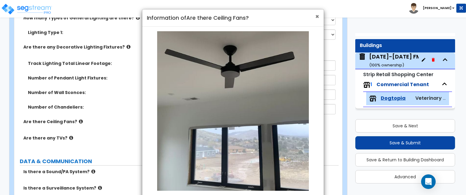
click at [319, 15] on span "×" at bounding box center [317, 16] width 4 height 9
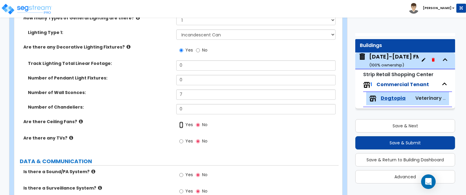
click at [181, 125] on input "Yes" at bounding box center [181, 125] width 4 height 7
radio input "true"
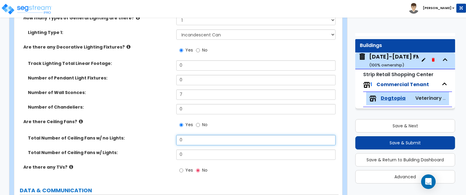
drag, startPoint x: 189, startPoint y: 140, endPoint x: 172, endPoint y: 142, distance: 16.8
click at [172, 142] on div "Total Number of Ceiling Fans w/ no Lights: 0" at bounding box center [176, 142] width 324 height 15
type input "2"
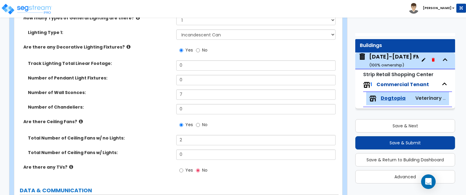
click at [160, 149] on label "Total Number of Ceiling Fans w/ Lights:" at bounding box center [100, 152] width 144 height 6
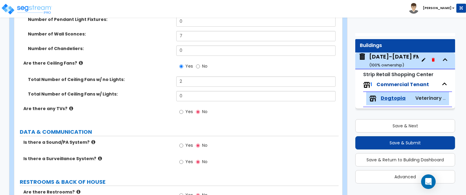
scroll to position [939, 0]
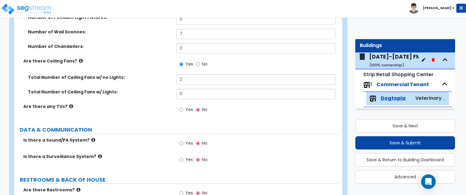
click at [178, 109] on div "Yes No" at bounding box center [193, 110] width 34 height 14
click at [182, 109] on input "Yes" at bounding box center [181, 109] width 4 height 7
radio input "true"
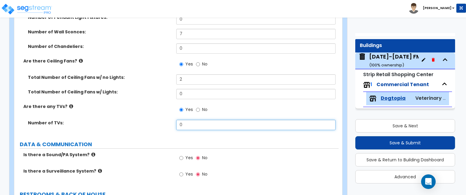
drag, startPoint x: 188, startPoint y: 124, endPoint x: 170, endPoint y: 129, distance: 19.0
click at [170, 129] on div "Number of TVs: 0" at bounding box center [176, 127] width 324 height 15
type input "2"
type input "1"
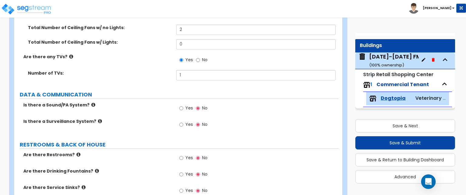
scroll to position [999, 0]
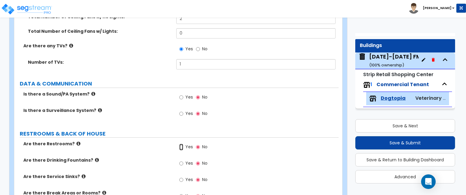
click at [182, 145] on input "Yes" at bounding box center [181, 147] width 4 height 7
radio input "true"
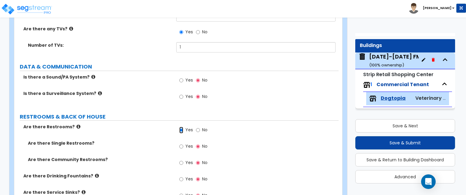
scroll to position [1030, 0]
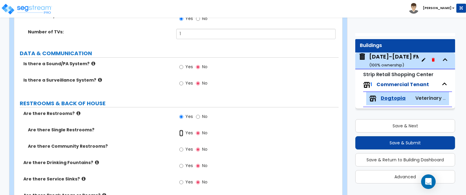
click at [182, 133] on input "Yes" at bounding box center [181, 133] width 4 height 7
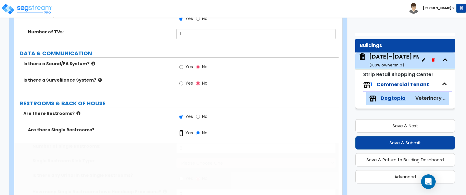
radio input "true"
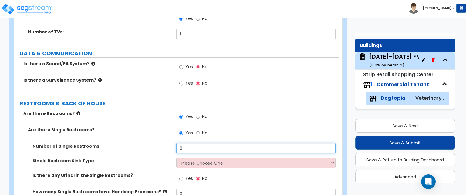
drag, startPoint x: 189, startPoint y: 146, endPoint x: 172, endPoint y: 147, distance: 17.6
click at [172, 147] on div "Number of Single Restrooms: 0" at bounding box center [176, 150] width 324 height 15
type input "3"
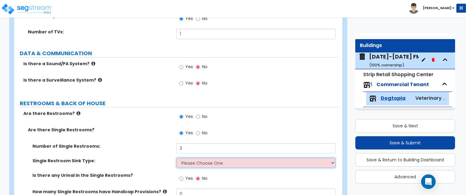
click at [192, 159] on select "Please Choose One Wall-mounted Vanity-mounted" at bounding box center [255, 163] width 159 height 10
select select "1"
click at [176, 158] on select "Please Choose One Wall-mounted Vanity-mounted" at bounding box center [255, 163] width 159 height 10
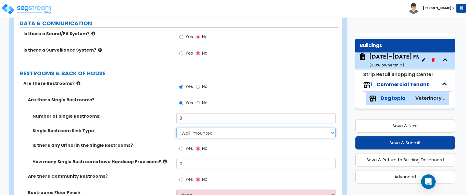
scroll to position [1090, 0]
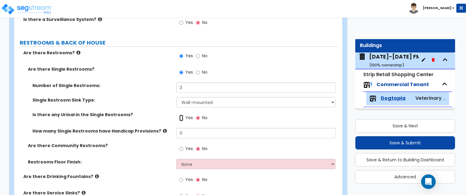
click at [180, 115] on input "Yes" at bounding box center [181, 118] width 4 height 7
radio input "true"
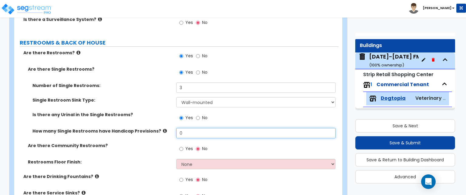
drag, startPoint x: 195, startPoint y: 129, endPoint x: 173, endPoint y: 133, distance: 21.9
click at [173, 133] on div "How many Single Restrooms have Handicap Provisions? 0" at bounding box center [176, 135] width 324 height 15
type input "3"
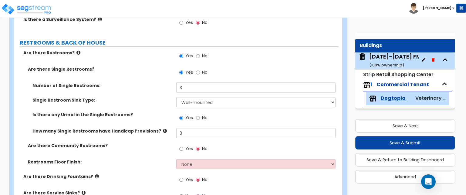
click at [243, 120] on div "Yes No" at bounding box center [257, 120] width 162 height 16
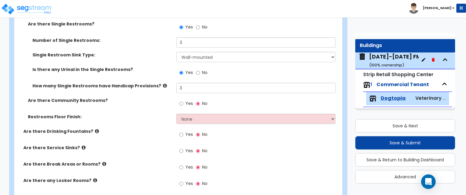
scroll to position [1151, 0]
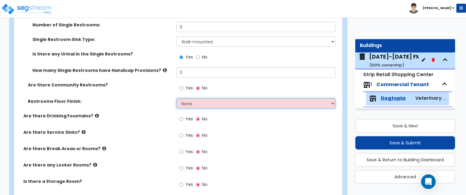
click at [205, 102] on select "None Tile Flooring Resilient Laminate Flooring VCT Flooring Sheet Vinyl Flooring" at bounding box center [255, 103] width 159 height 10
select select "4"
click at [176, 98] on select "None Tile Flooring Resilient Laminate Flooring VCT Flooring Sheet Vinyl Flooring" at bounding box center [255, 103] width 159 height 10
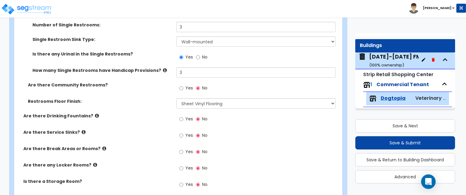
click at [82, 130] on icon at bounding box center [84, 132] width 4 height 5
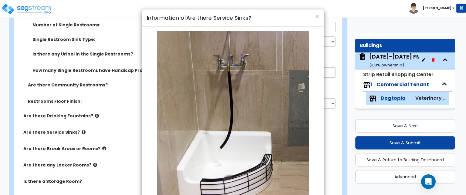
click at [79, 130] on div "× Information of Are there Service Sinks? Sample photo of Service Sink Close" at bounding box center [233, 97] width 466 height 195
click at [317, 15] on span "×" at bounding box center [317, 16] width 4 height 9
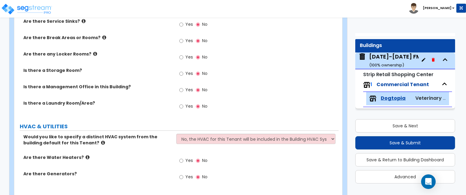
scroll to position [1272, 0]
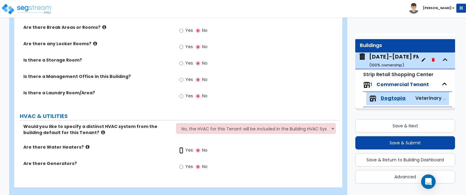
click at [180, 148] on input "Yes" at bounding box center [181, 150] width 4 height 7
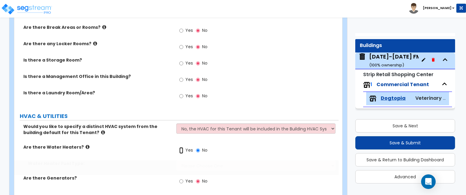
radio input "true"
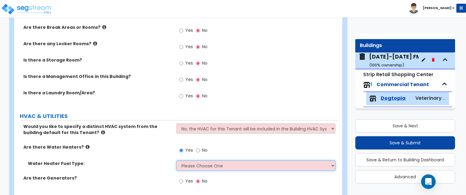
click at [198, 164] on select "Please Choose One Gas Electric" at bounding box center [255, 165] width 159 height 10
select select "2"
click at [176, 160] on select "Please Choose One Gas Electric" at bounding box center [255, 165] width 159 height 10
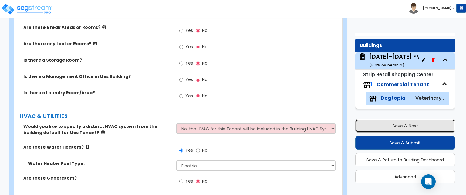
click at [369, 123] on button "Save & Next" at bounding box center [405, 125] width 100 height 13
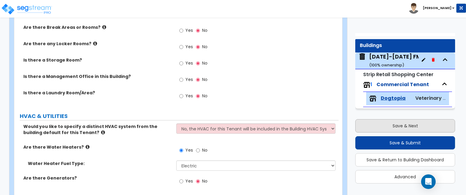
select select "2"
select select "1"
select select "2"
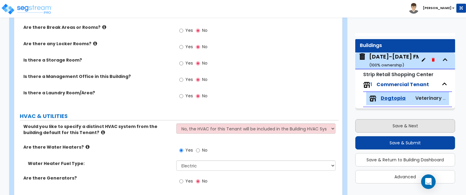
select select "1"
select select "2"
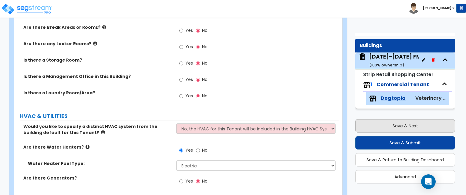
select select "2"
select select "1"
select select "2"
select select "5"
select select "1"
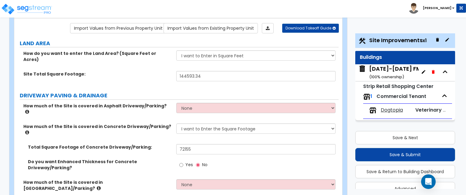
scroll to position [0, 0]
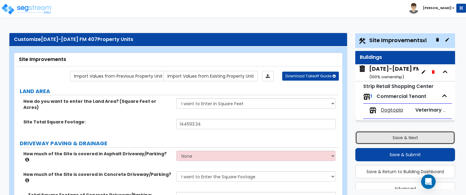
click at [394, 135] on button "Save & Next" at bounding box center [405, 137] width 100 height 13
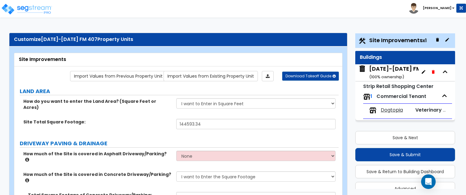
scroll to position [28, 0]
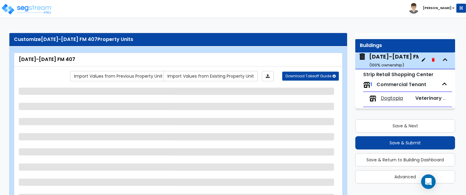
select select "2"
select select "1"
select select "2"
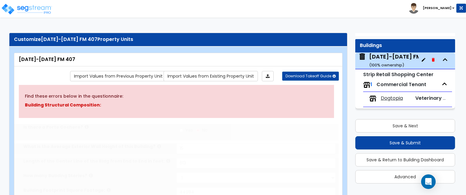
select select "1"
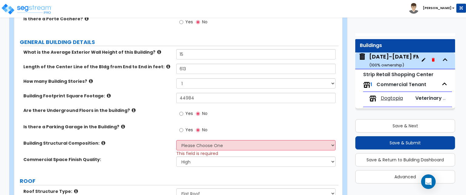
scroll to position [121, 0]
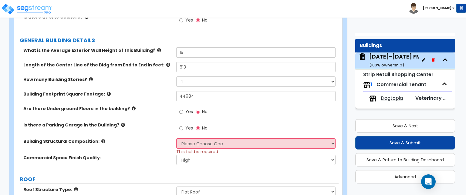
click at [101, 140] on icon at bounding box center [103, 141] width 4 height 5
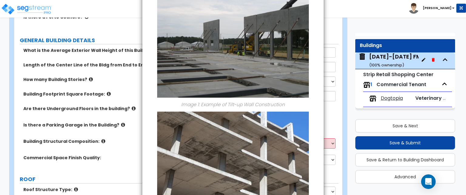
scroll to position [0, 0]
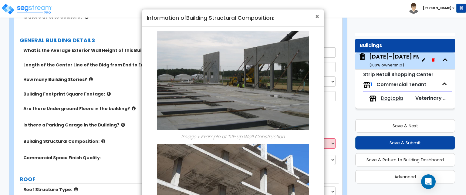
click at [317, 16] on span "×" at bounding box center [317, 16] width 4 height 9
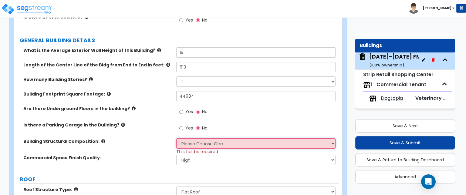
click at [210, 140] on select "Please Choose One Tilt-up Wall Construction Reinforced Concrete Structural Stee…" at bounding box center [255, 143] width 159 height 10
select select "5"
click at [176, 138] on select "Please Choose One Tilt-up Wall Construction Reinforced Concrete Structural Stee…" at bounding box center [255, 143] width 159 height 10
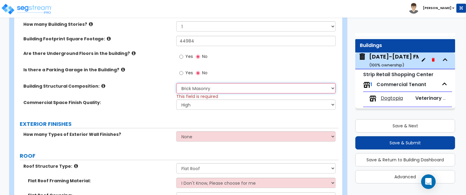
scroll to position [212, 0]
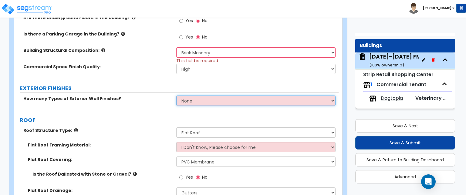
click at [284, 99] on select "None 1 2 3" at bounding box center [255, 101] width 159 height 10
click at [176, 96] on select "None 1 2 3" at bounding box center [255, 101] width 159 height 10
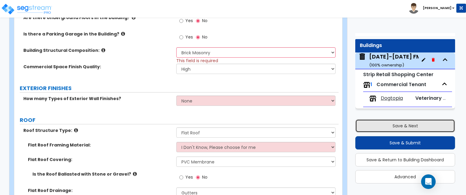
click at [365, 120] on button "Save & Next" at bounding box center [405, 125] width 100 height 13
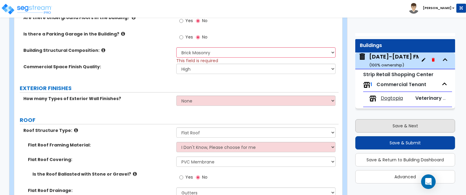
scroll to position [65, 0]
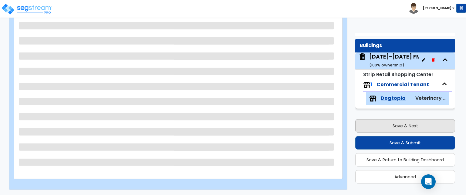
select select "1"
select select "2"
select select "1"
select select "5"
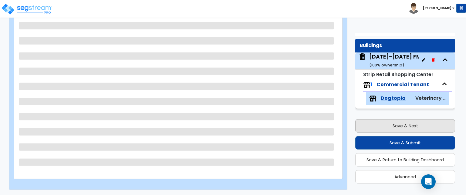
select select "1"
select select "4"
select select "2"
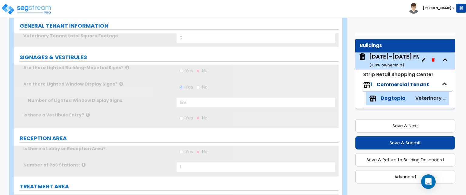
select select "1"
select select "6"
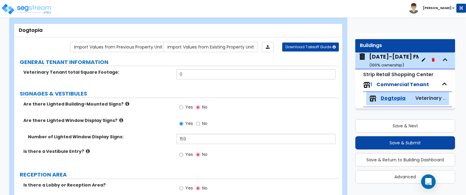
scroll to position [0, 0]
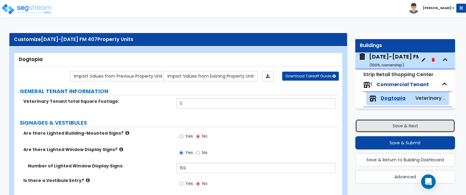
click at [376, 126] on button "Save & Next" at bounding box center [405, 125] width 100 height 13
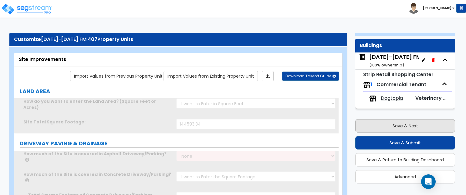
scroll to position [16, 0]
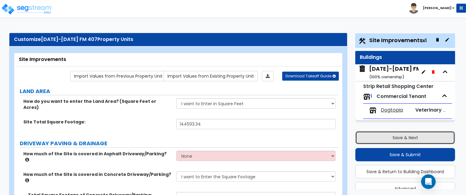
click at [377, 135] on button "Save & Next" at bounding box center [405, 137] width 100 height 13
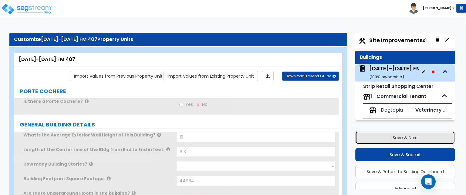
click at [377, 135] on div "Save & Next Save & Submit Save & Return to Building Dashboard Advanced" at bounding box center [405, 161] width 100 height 69
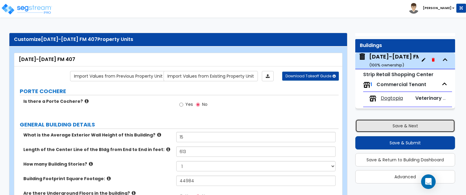
click at [380, 126] on button "Save & Next" at bounding box center [405, 125] width 100 height 13
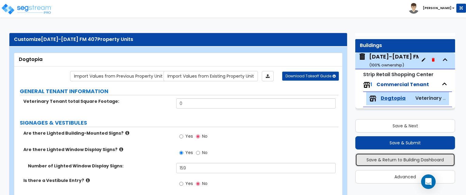
click at [391, 159] on button "Save & Return to Building Dashboard" at bounding box center [405, 159] width 100 height 13
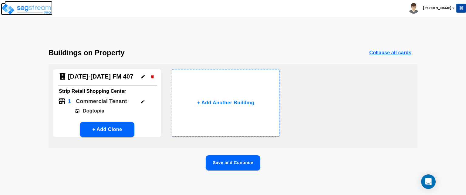
click at [31, 10] on img at bounding box center [27, 9] width 52 height 12
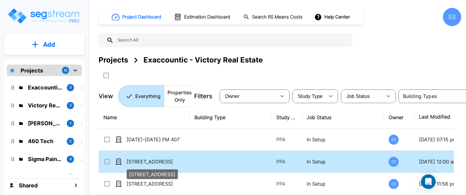
click at [138, 163] on p "[STREET_ADDRESS]" at bounding box center [156, 161] width 61 height 7
checkbox input "true"
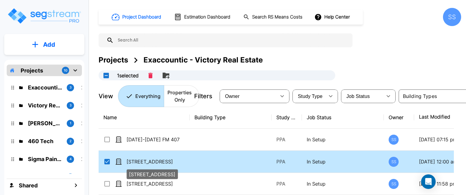
click at [139, 164] on p "[STREET_ADDRESS]" at bounding box center [156, 161] width 61 height 7
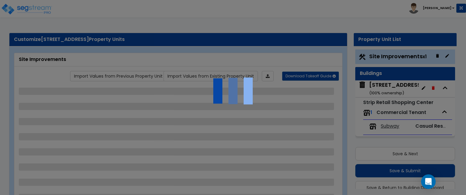
scroll to position [16, 0]
